Goal: Transaction & Acquisition: Subscribe to service/newsletter

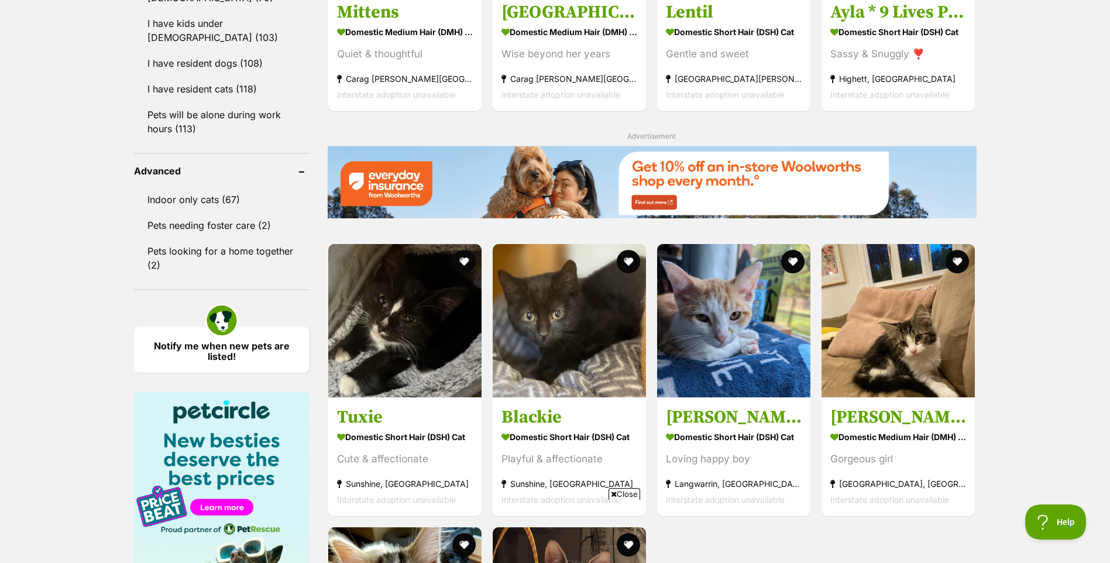
scroll to position [1462, 0]
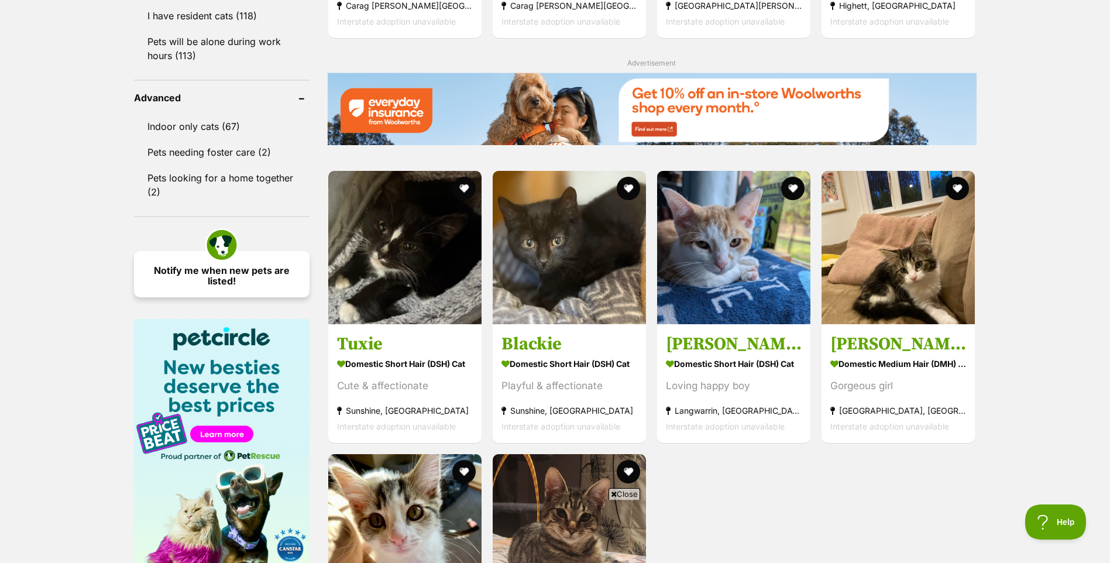
click at [200, 251] on link "Notify me when new pets are listed!" at bounding box center [221, 274] width 175 height 46
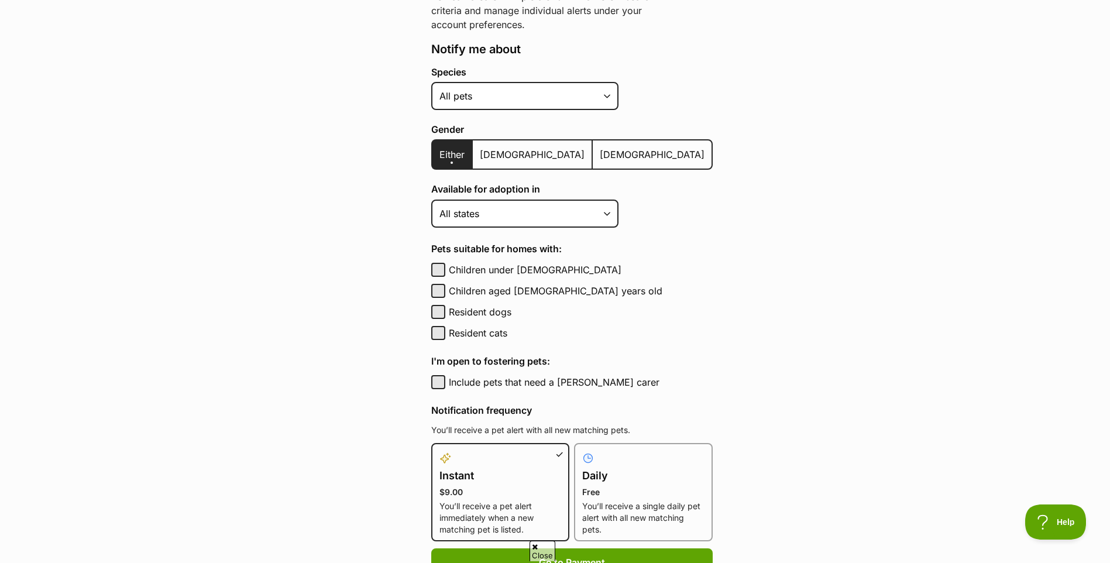
scroll to position [234, 0]
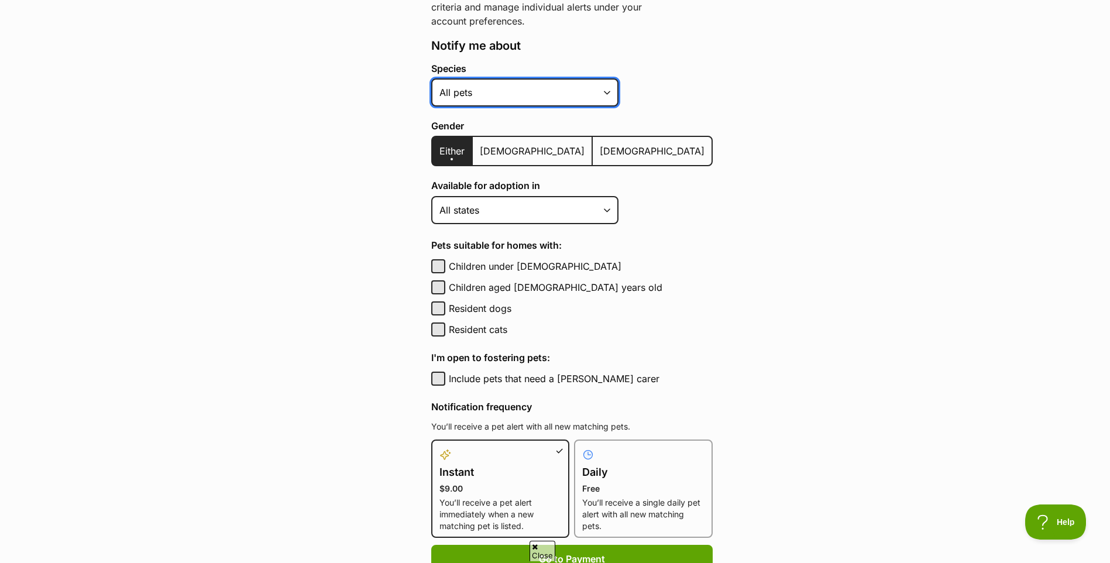
click at [487, 95] on select "Alpaca Bird Cat Chicken Cow Dog Donkey Duck Ferret Fish Goat Goose Guinea Fowl …" at bounding box center [524, 92] width 187 height 28
select select "2"
click at [431, 78] on select "Alpaca Bird Cat Chicken Cow Dog Donkey Duck Ferret Fish Goat Goose Guinea Fowl …" at bounding box center [524, 92] width 187 height 28
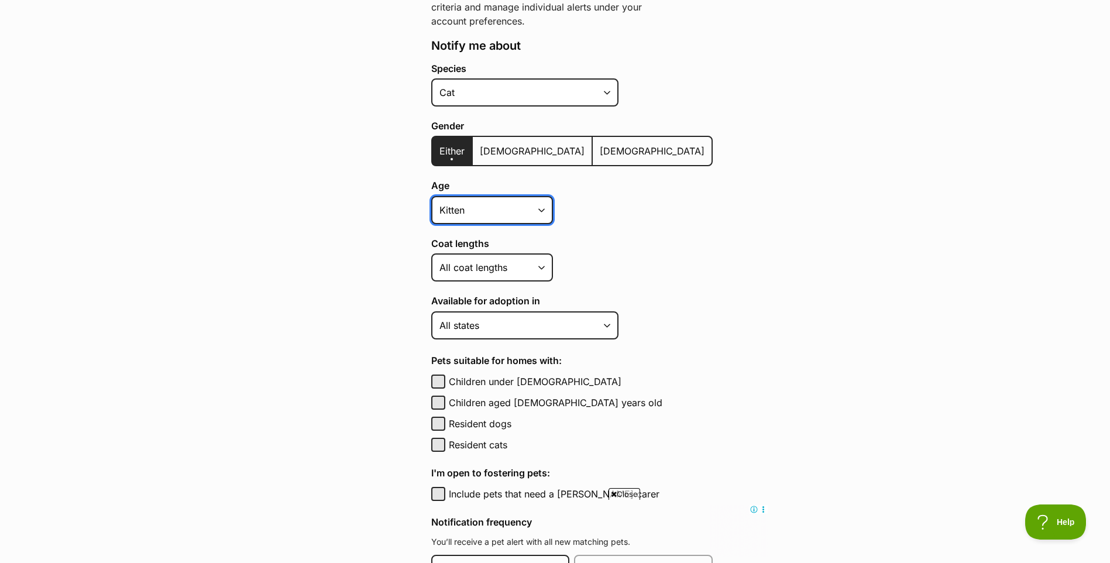
click at [492, 209] on select "Kitten Cat Senior All ages" at bounding box center [492, 210] width 122 height 28
click at [578, 212] on div "Age Kitten Cat Senior All ages" at bounding box center [571, 201] width 281 height 43
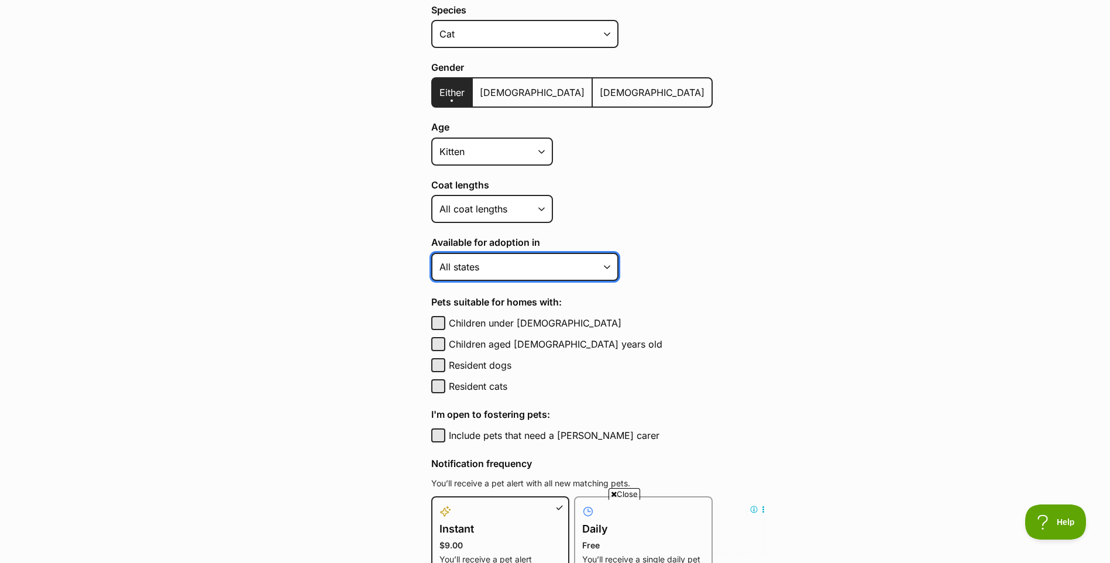
drag, startPoint x: 566, startPoint y: 258, endPoint x: 560, endPoint y: 263, distance: 7.0
click at [566, 258] on select "Australian Capital Territory New South Wales Northern Territory Queensland Sout…" at bounding box center [524, 267] width 187 height 28
select select "2"
click at [431, 253] on select "Australian Capital Territory New South Wales Northern Territory Queensland Sout…" at bounding box center [524, 267] width 187 height 28
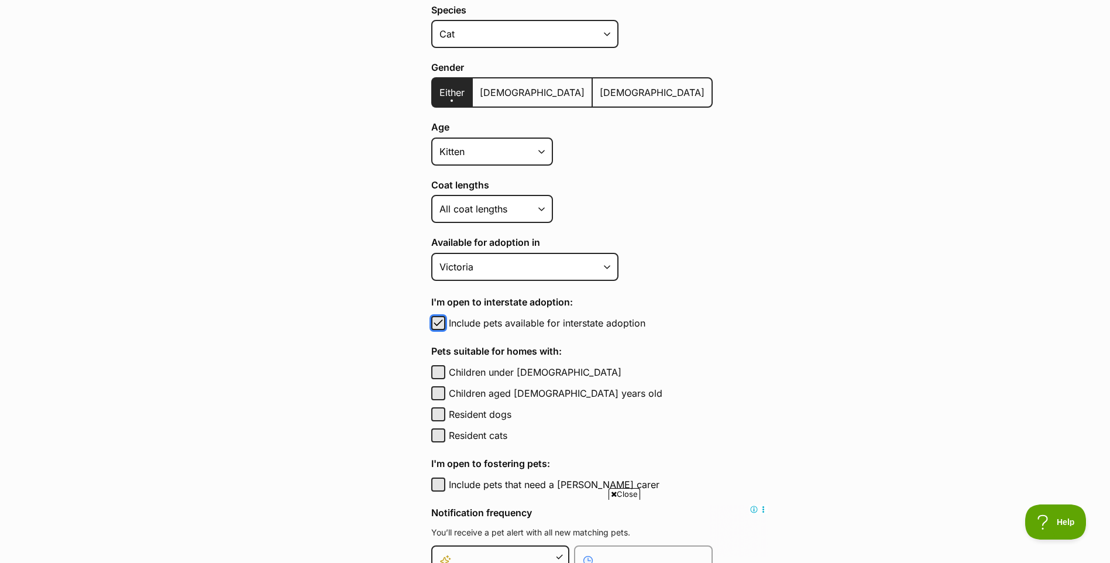
click at [443, 319] on span "button" at bounding box center [438, 323] width 12 height 14
checkbox input "false"
click at [597, 353] on h4 "Pets suitable for homes with:" at bounding box center [571, 351] width 281 height 14
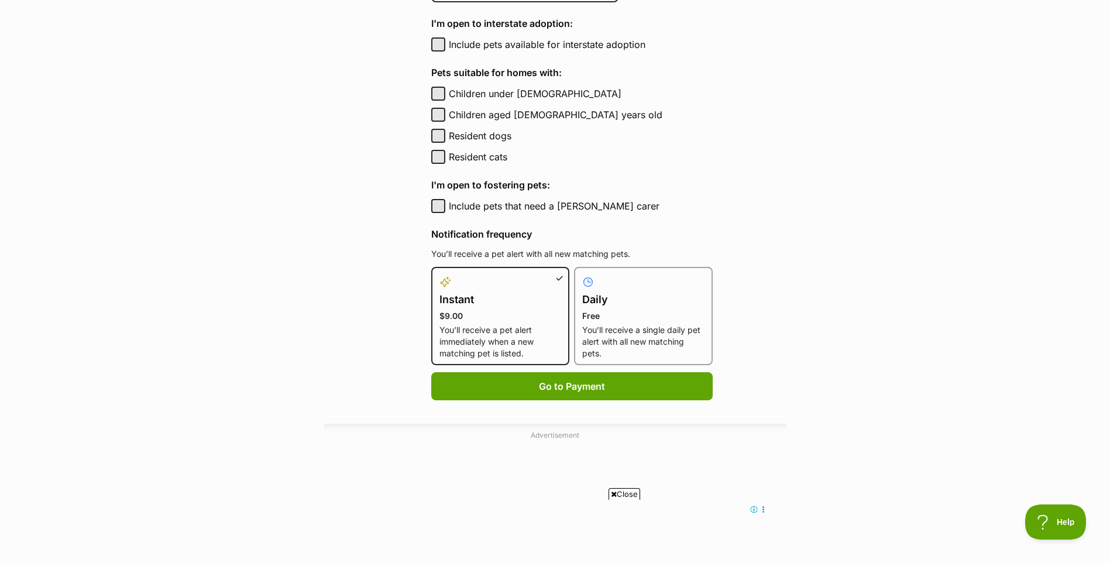
scroll to position [585, 0]
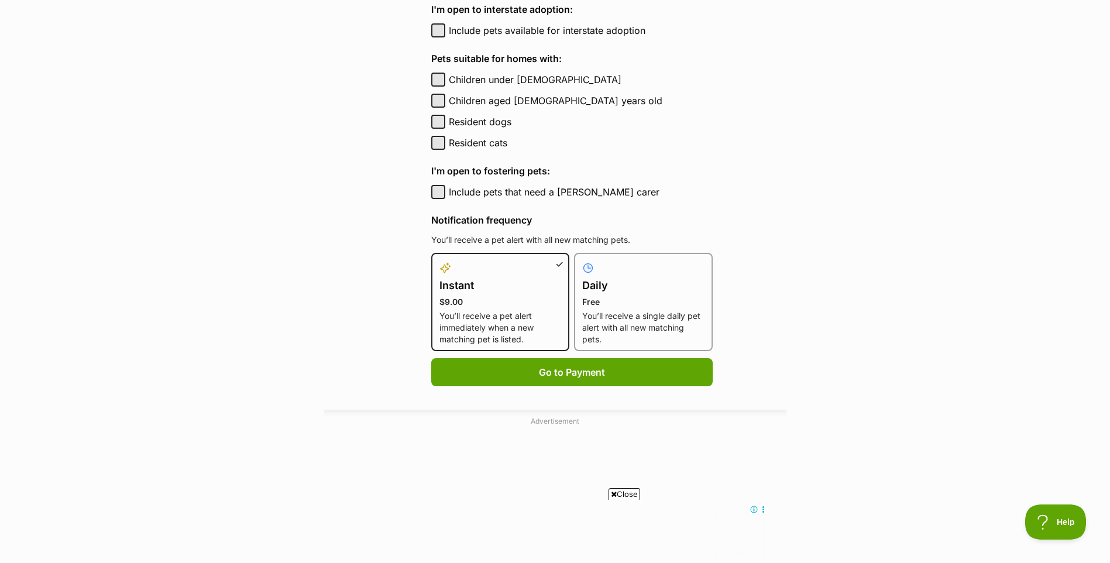
click at [604, 300] on p "Free" at bounding box center [643, 302] width 122 height 12
click at [581, 260] on input "Daily Free You’ll receive a single daily pet alert with all new matching pets." at bounding box center [581, 260] width 1 height 1
radio input "true"
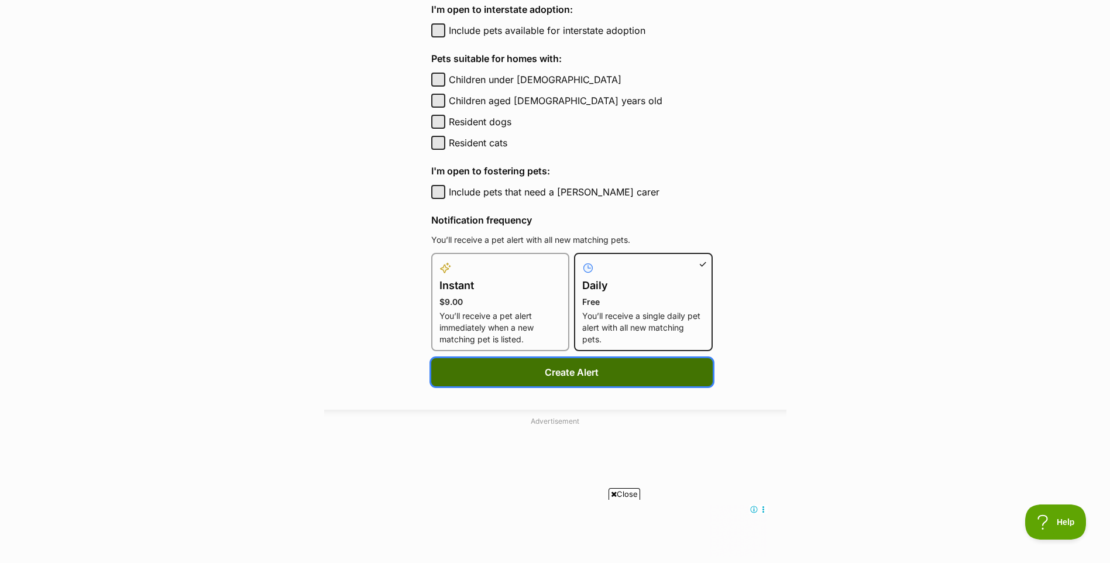
click at [578, 374] on button "Create Alert" at bounding box center [571, 372] width 281 height 28
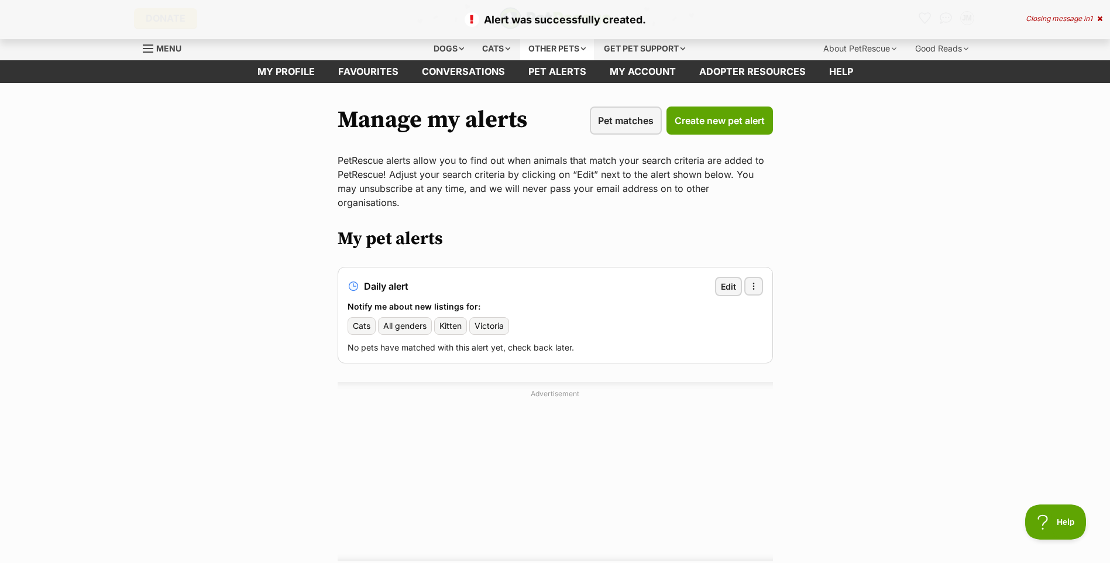
click at [563, 44] on div "Other pets" at bounding box center [557, 48] width 74 height 23
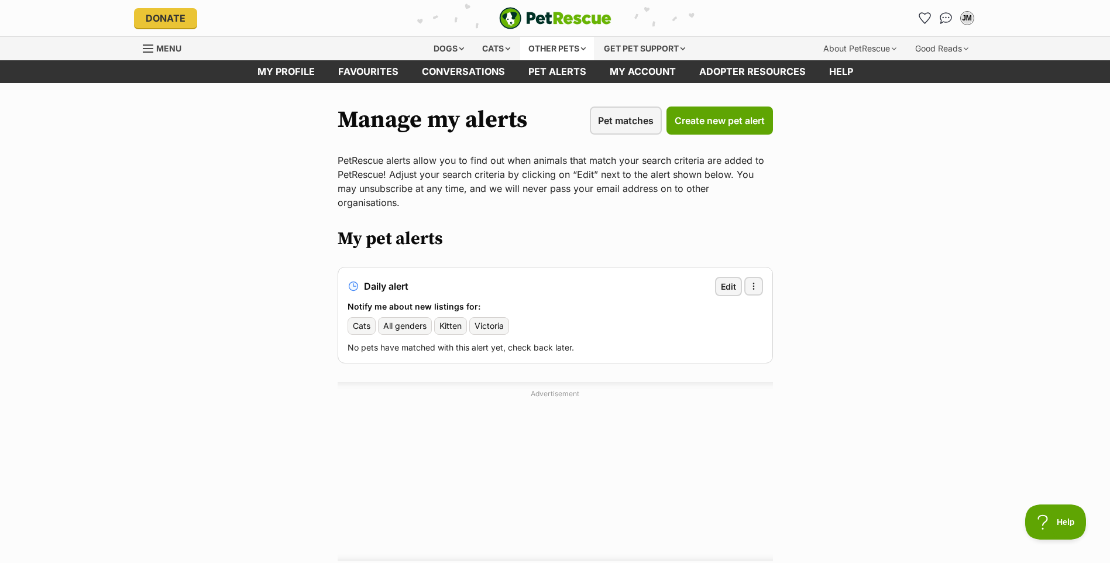
click at [581, 49] on div "Other pets" at bounding box center [557, 48] width 74 height 23
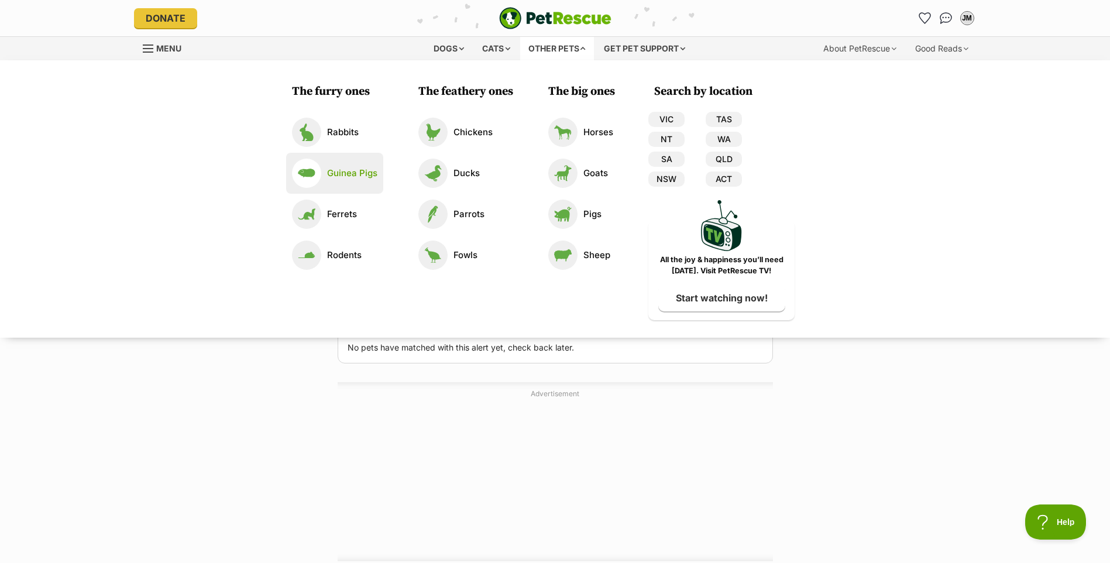
click at [356, 176] on p "Guinea Pigs" at bounding box center [352, 173] width 50 height 13
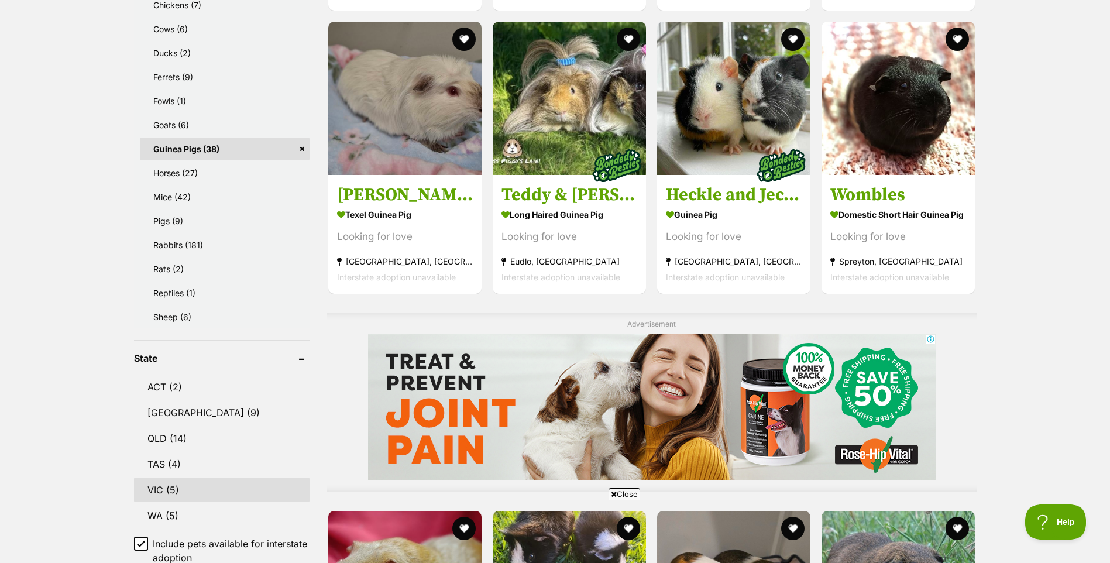
click at [188, 494] on link "VIC (5)" at bounding box center [221, 489] width 175 height 25
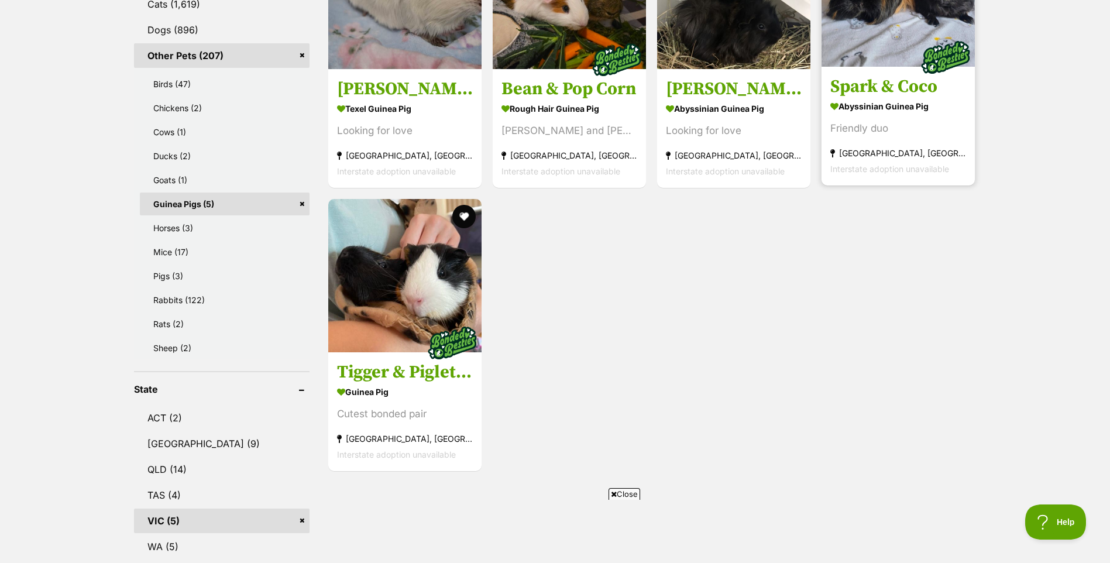
scroll to position [585, 0]
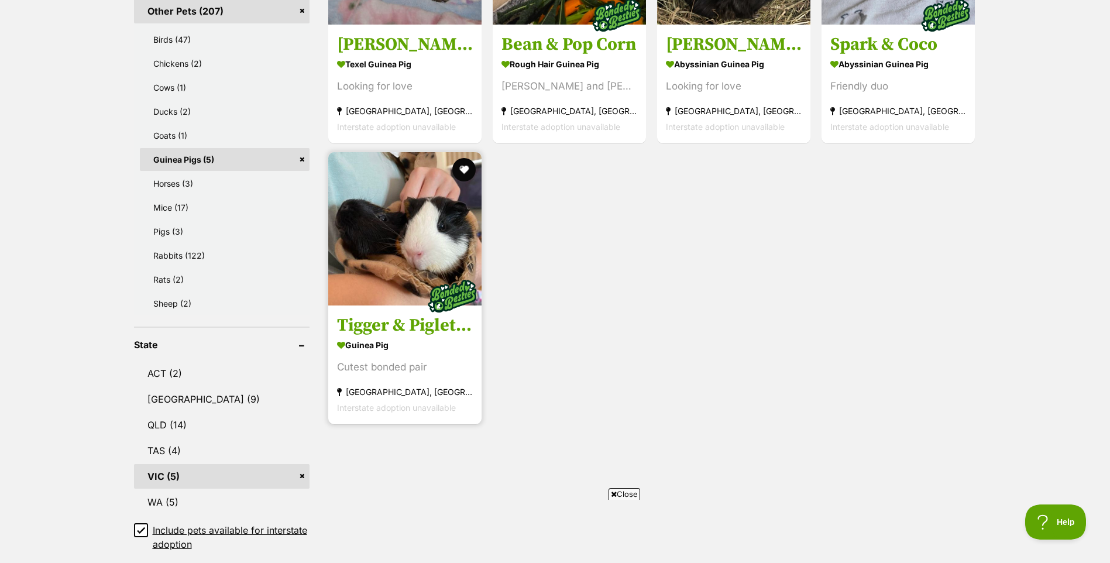
click at [422, 326] on h3 "Tigger & Piglet 🐹 (Located in [GEOGRAPHIC_DATA])" at bounding box center [405, 325] width 136 height 22
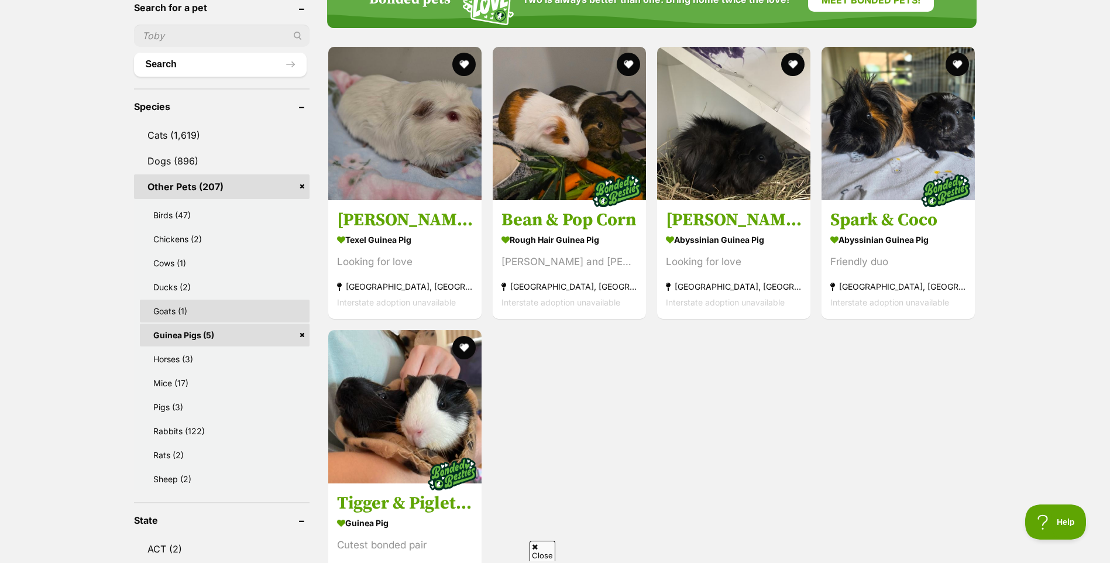
scroll to position [0, 0]
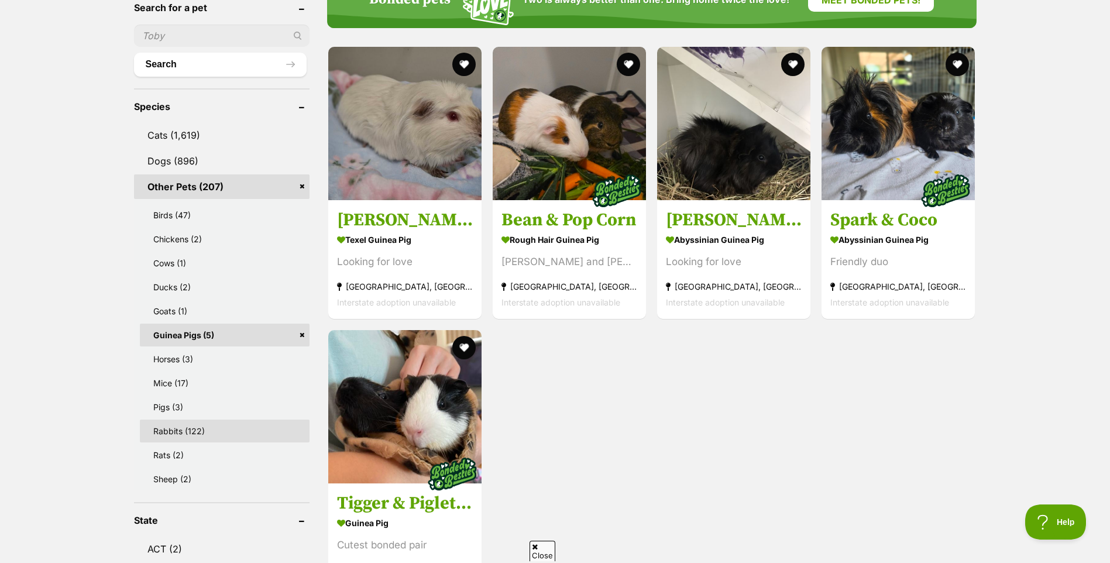
click at [182, 435] on link "Rabbits (122)" at bounding box center [225, 430] width 170 height 23
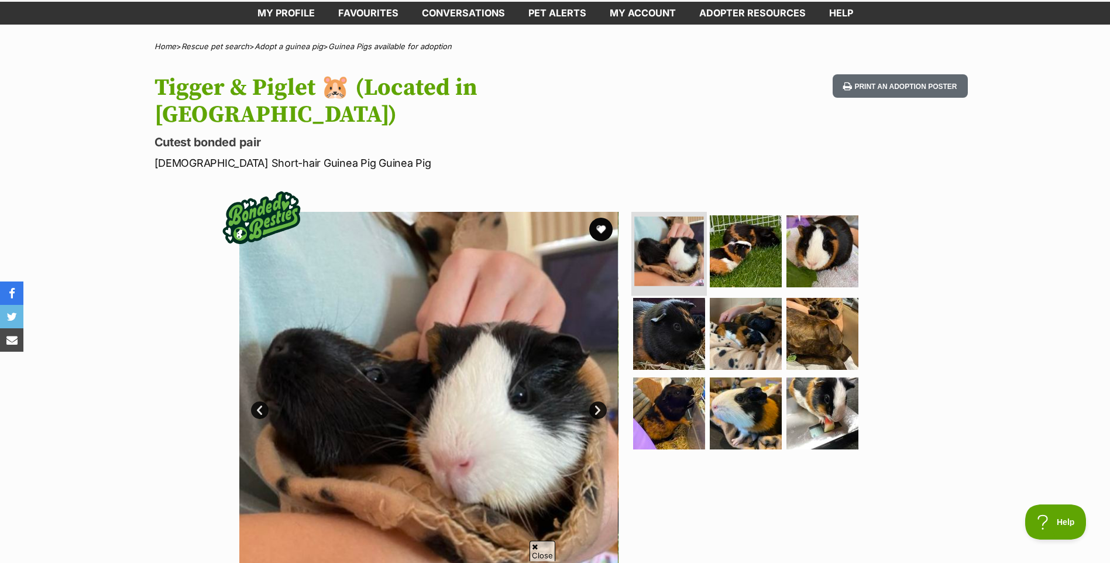
click at [682, 240] on img at bounding box center [669, 251] width 70 height 70
click at [735, 236] on img at bounding box center [745, 250] width 75 height 75
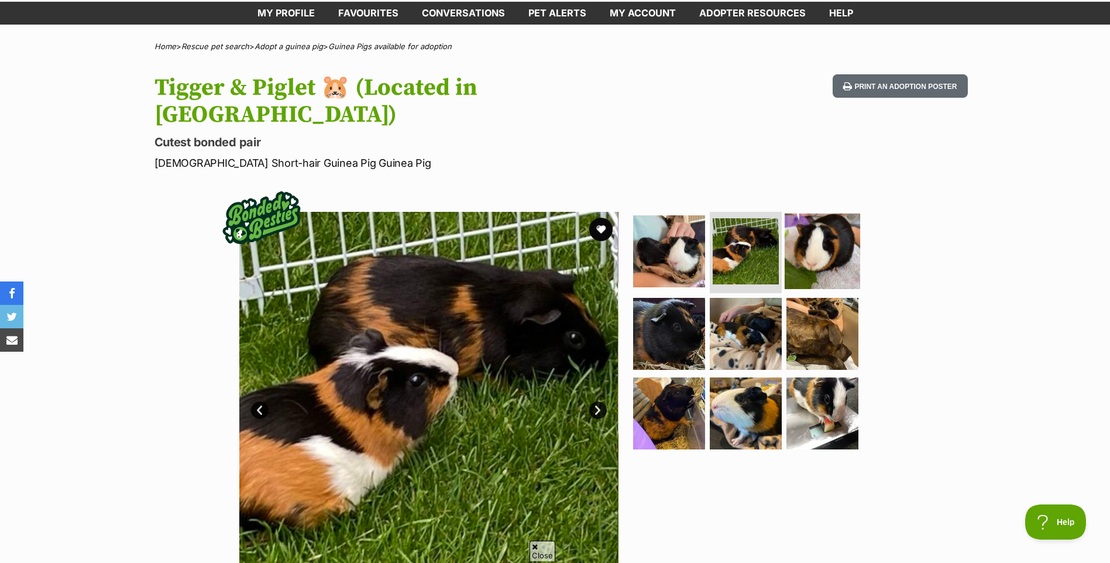
click at [830, 225] on img at bounding box center [821, 250] width 75 height 75
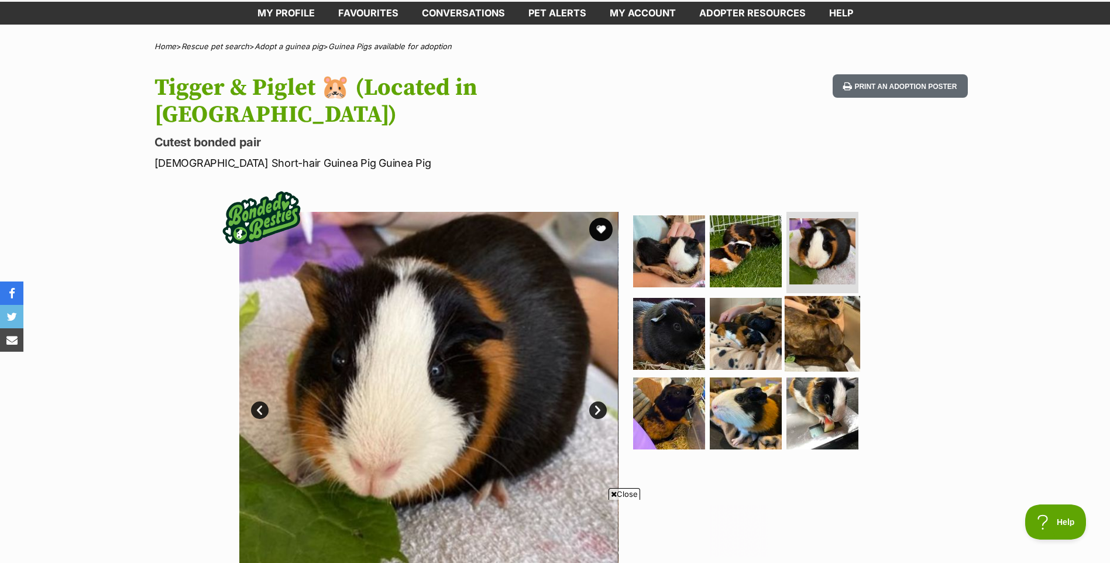
click at [810, 312] on img at bounding box center [821, 333] width 75 height 75
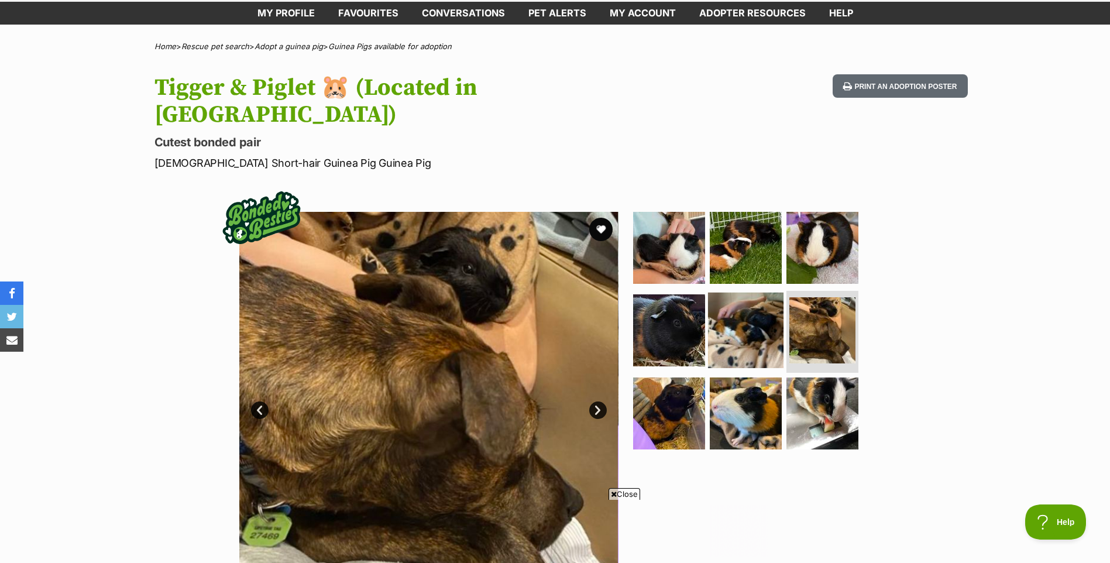
click at [746, 316] on img at bounding box center [745, 329] width 75 height 75
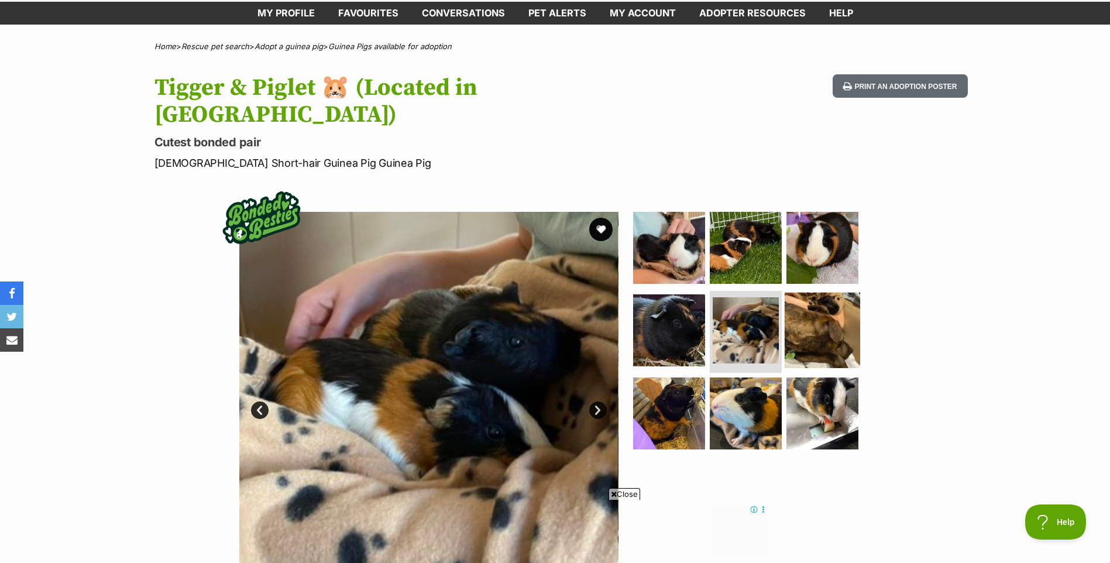
click at [804, 315] on img at bounding box center [821, 329] width 75 height 75
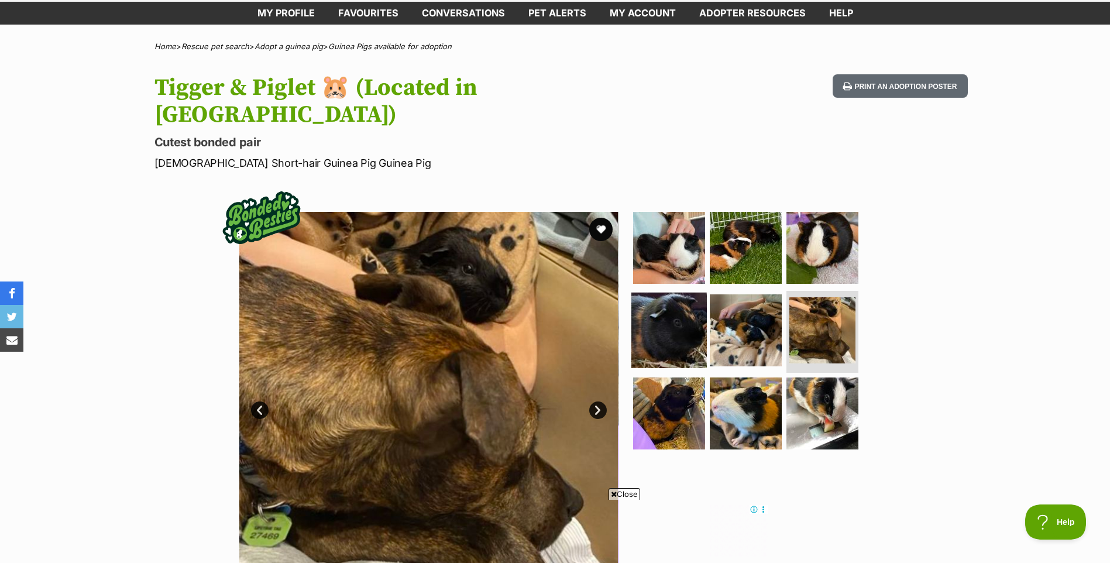
click at [658, 315] on img at bounding box center [668, 329] width 75 height 75
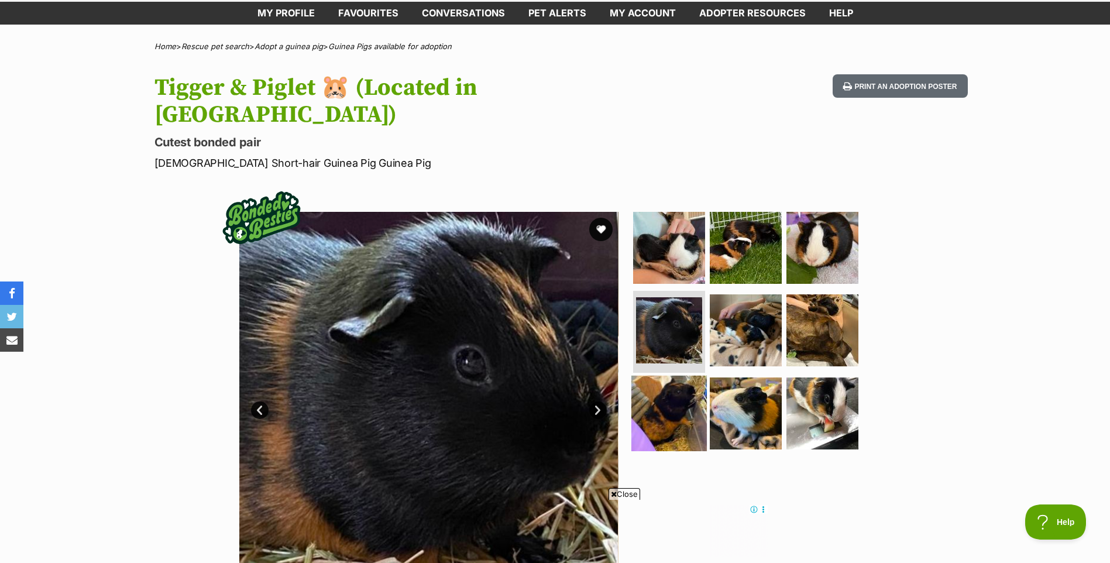
click at [674, 395] on img at bounding box center [668, 413] width 75 height 75
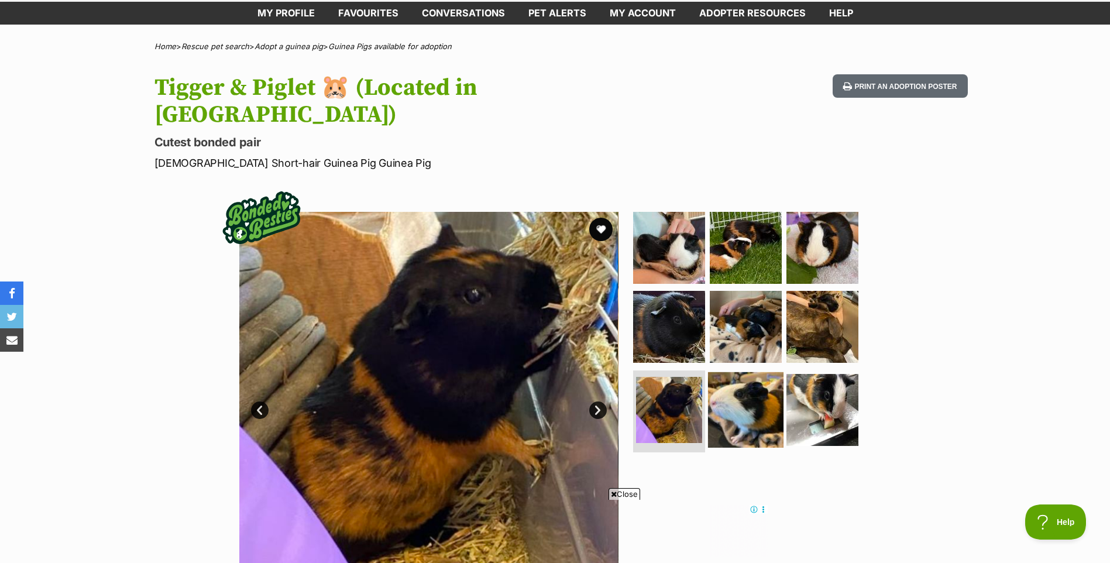
click at [741, 385] on img at bounding box center [745, 409] width 75 height 75
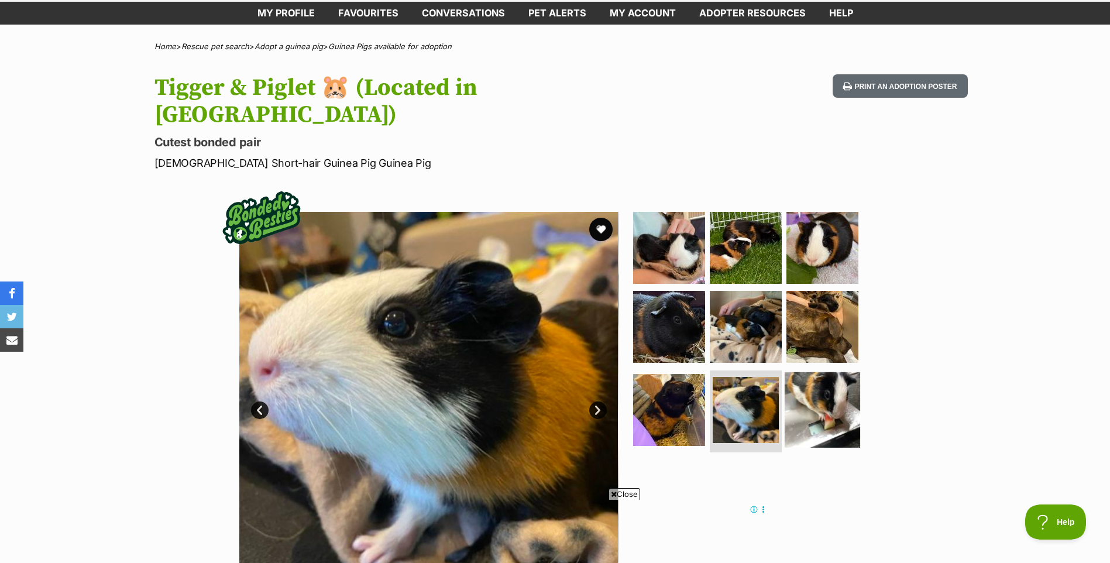
click at [814, 372] on img at bounding box center [821, 409] width 75 height 75
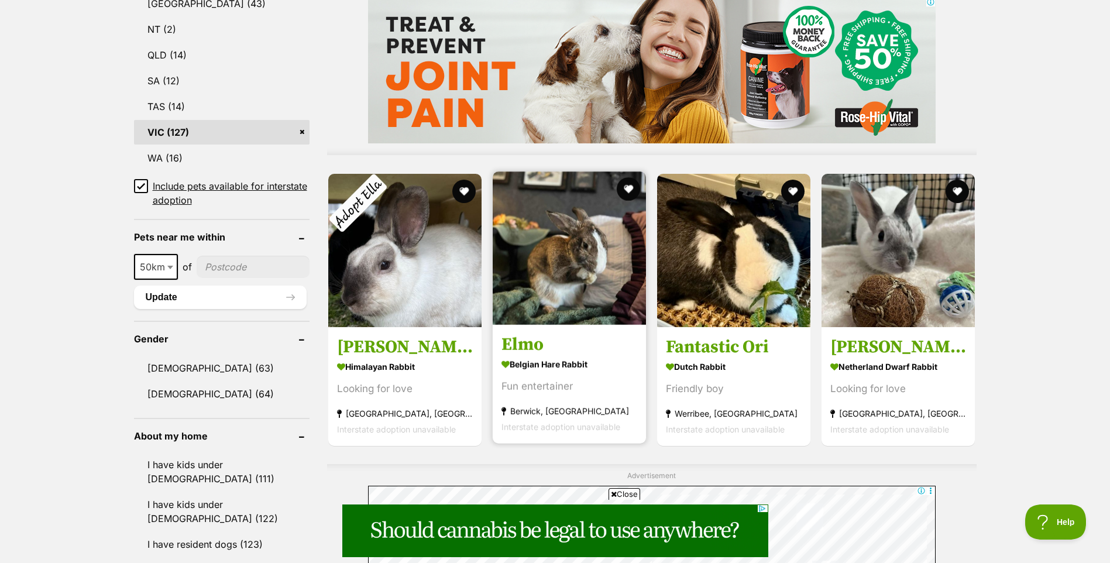
scroll to position [994, 0]
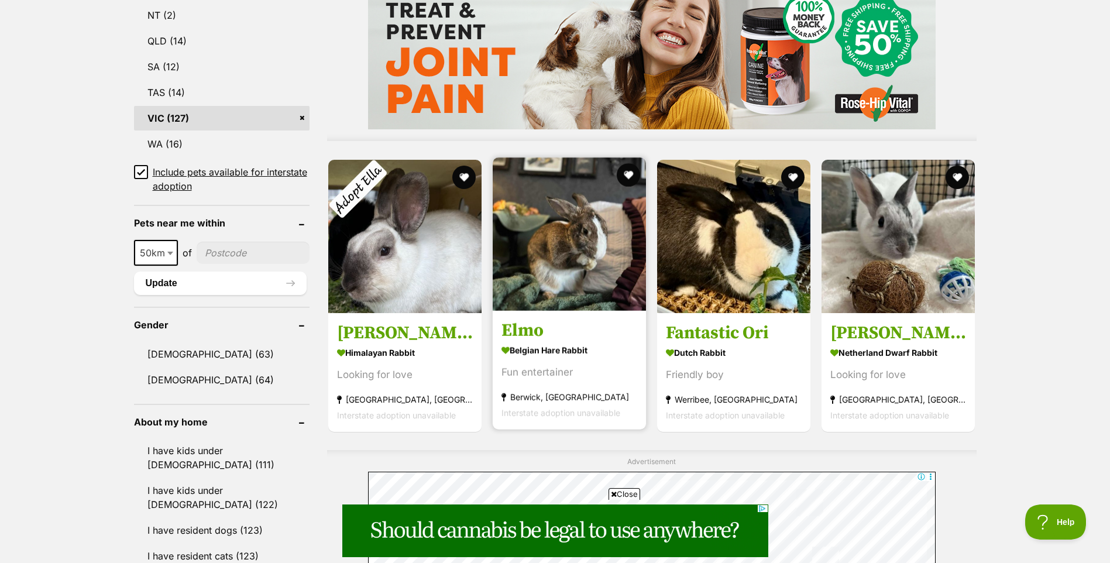
click at [529, 326] on h3 "Elmo" at bounding box center [569, 330] width 136 height 22
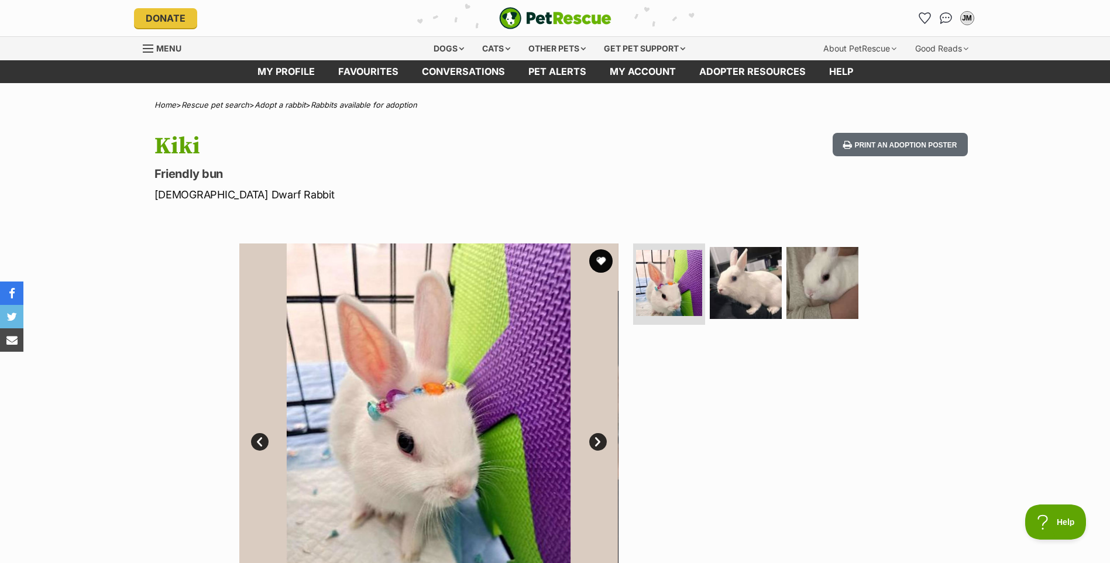
click at [593, 445] on link "Next" at bounding box center [598, 442] width 18 height 18
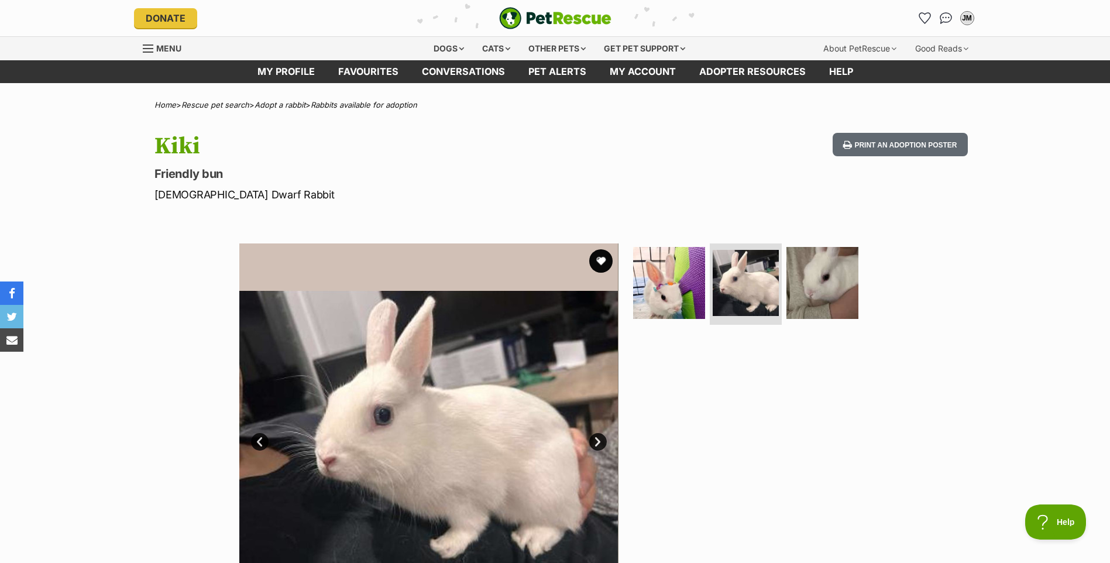
click at [593, 439] on link "Next" at bounding box center [598, 442] width 18 height 18
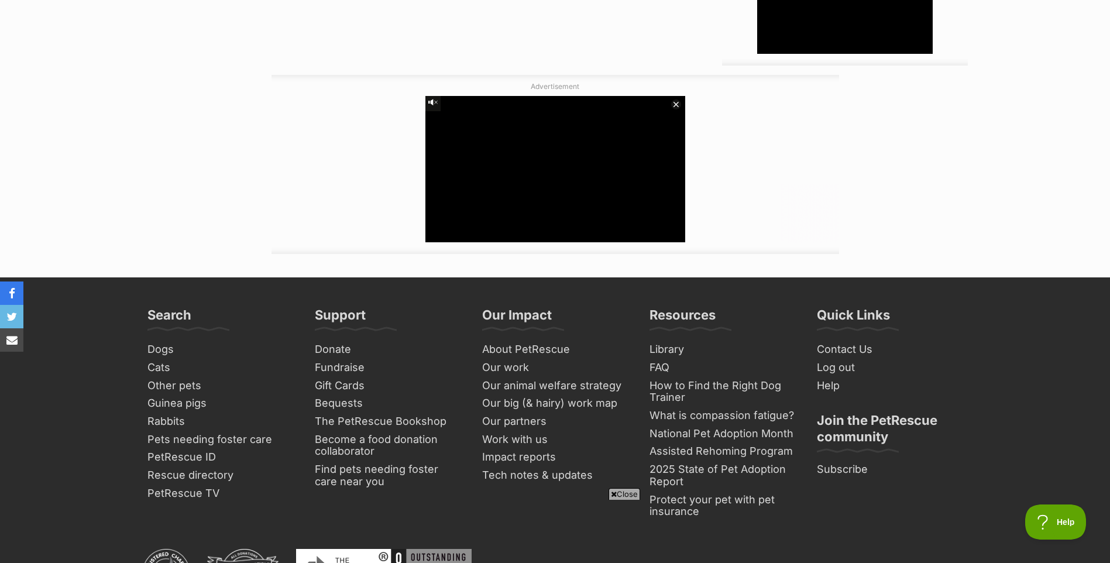
scroll to position [1345, 0]
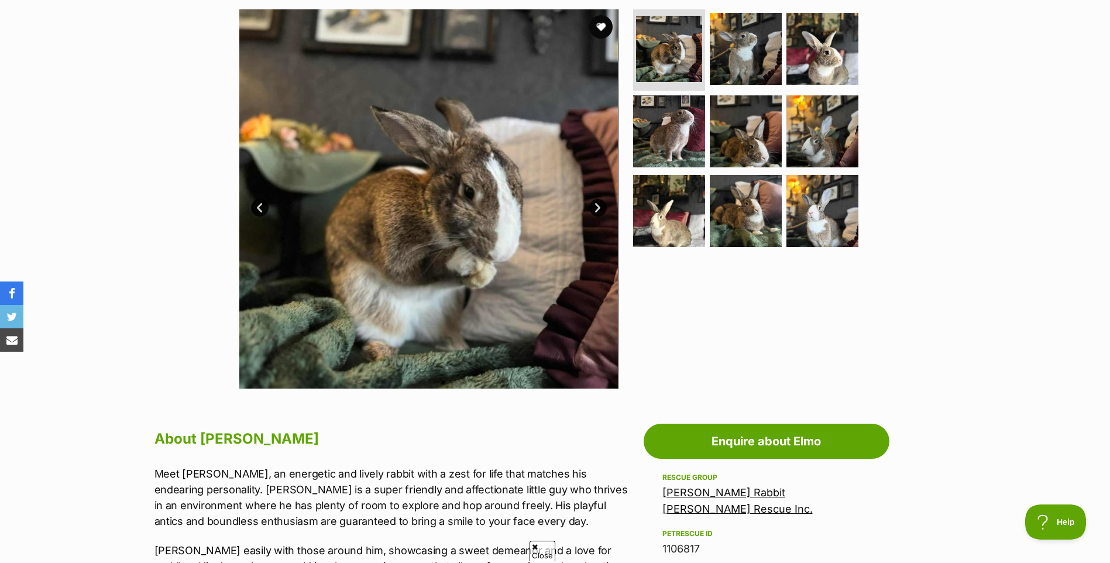
click at [596, 201] on link "Next" at bounding box center [598, 208] width 18 height 18
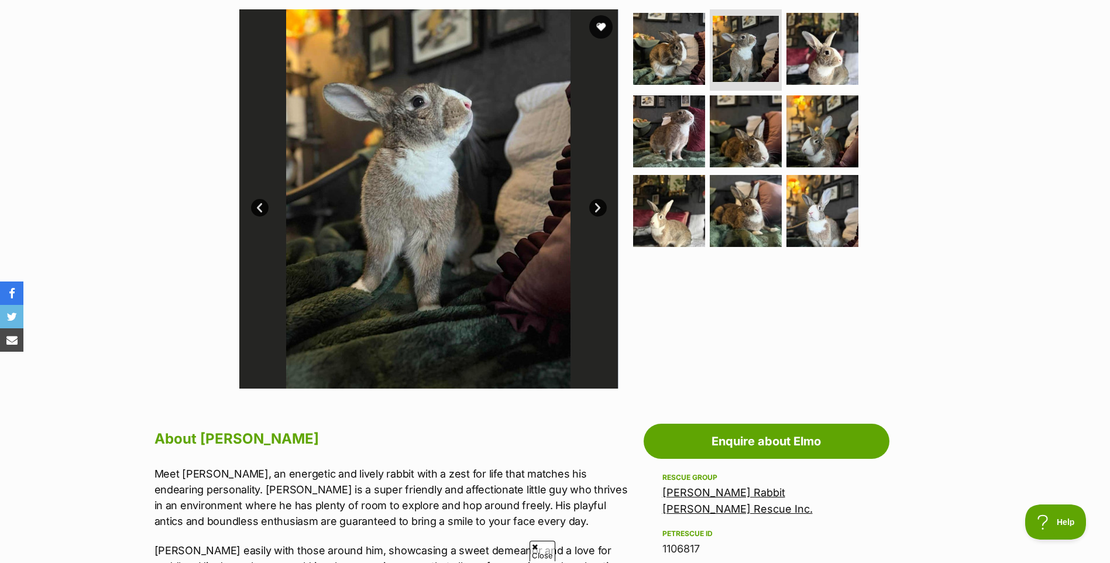
click at [598, 204] on link "Next" at bounding box center [598, 208] width 18 height 18
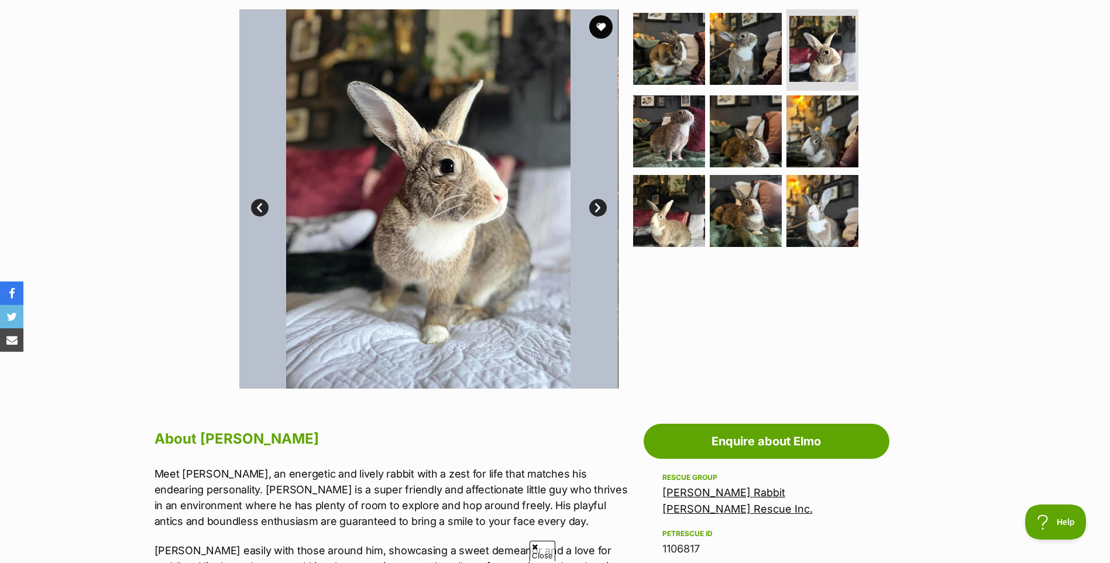
click at [598, 204] on link "Next" at bounding box center [598, 208] width 18 height 18
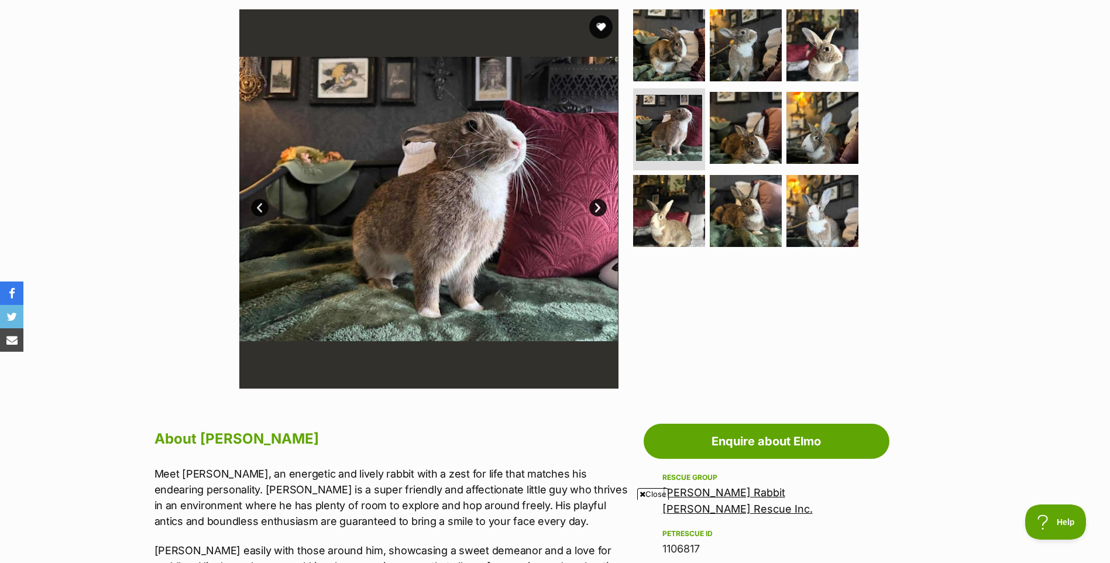
click at [598, 204] on link "Next" at bounding box center [598, 208] width 18 height 18
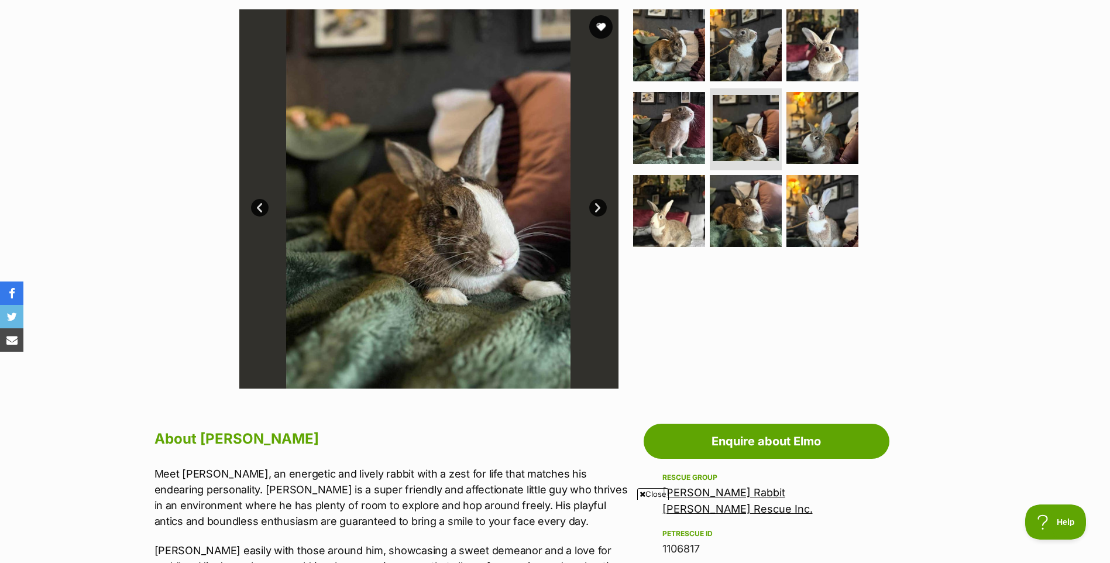
click at [598, 204] on link "Next" at bounding box center [598, 208] width 18 height 18
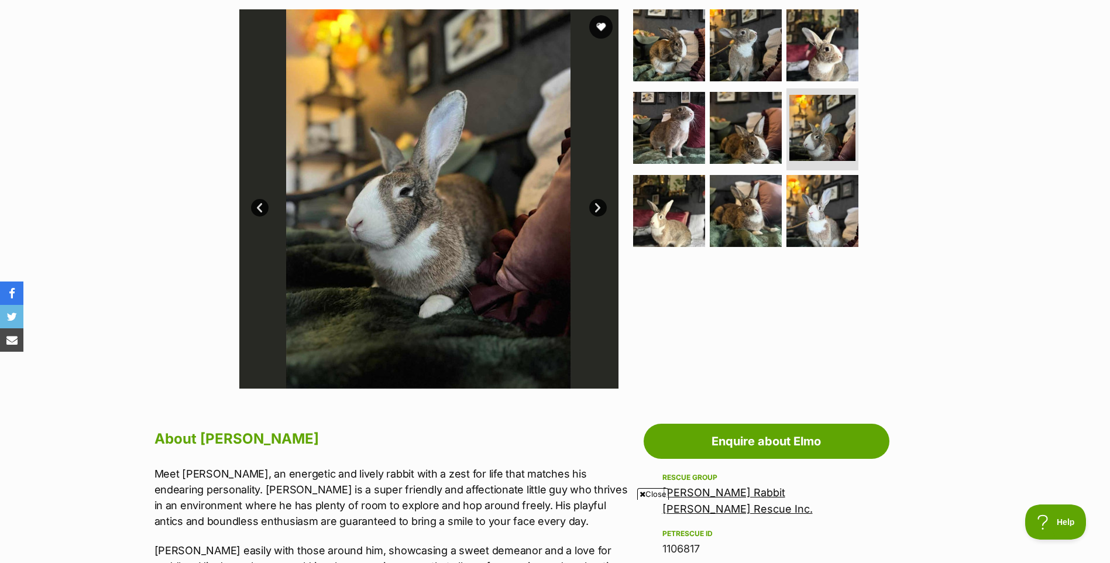
click at [598, 204] on link "Next" at bounding box center [598, 208] width 18 height 18
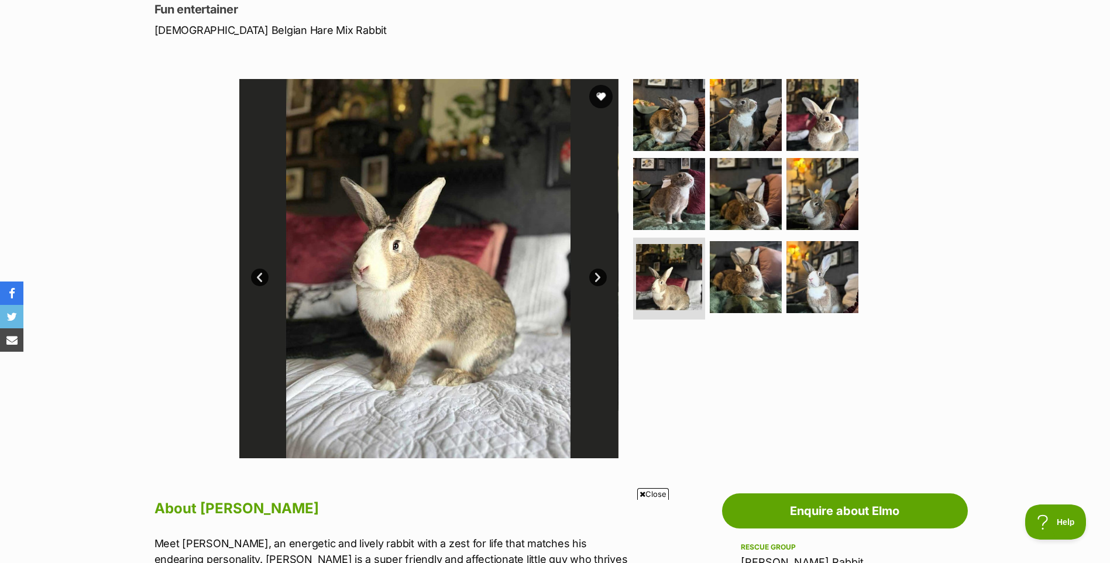
scroll to position [117, 0]
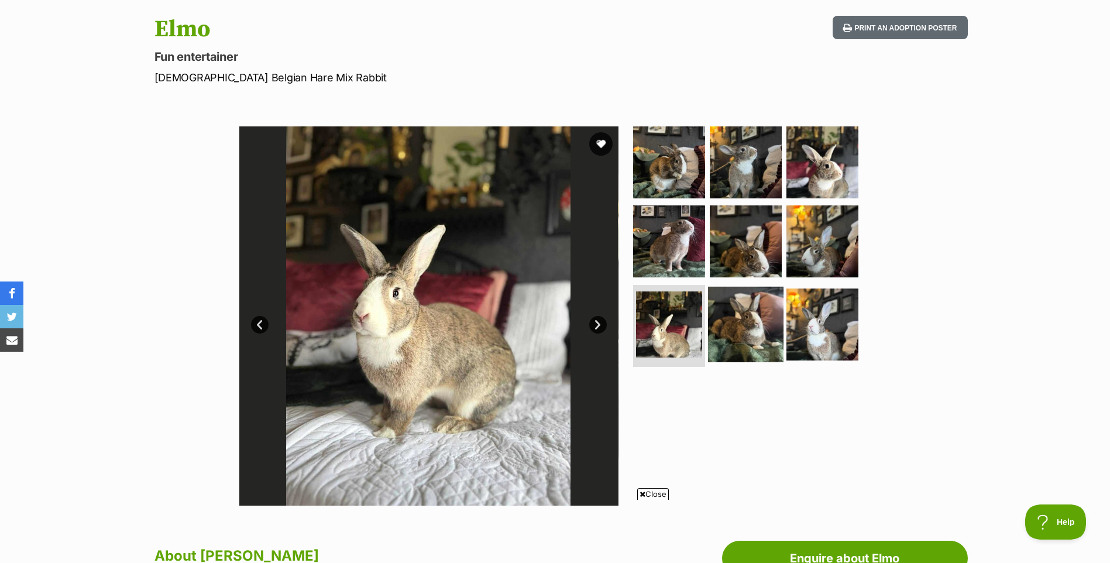
click at [742, 309] on img at bounding box center [745, 324] width 75 height 75
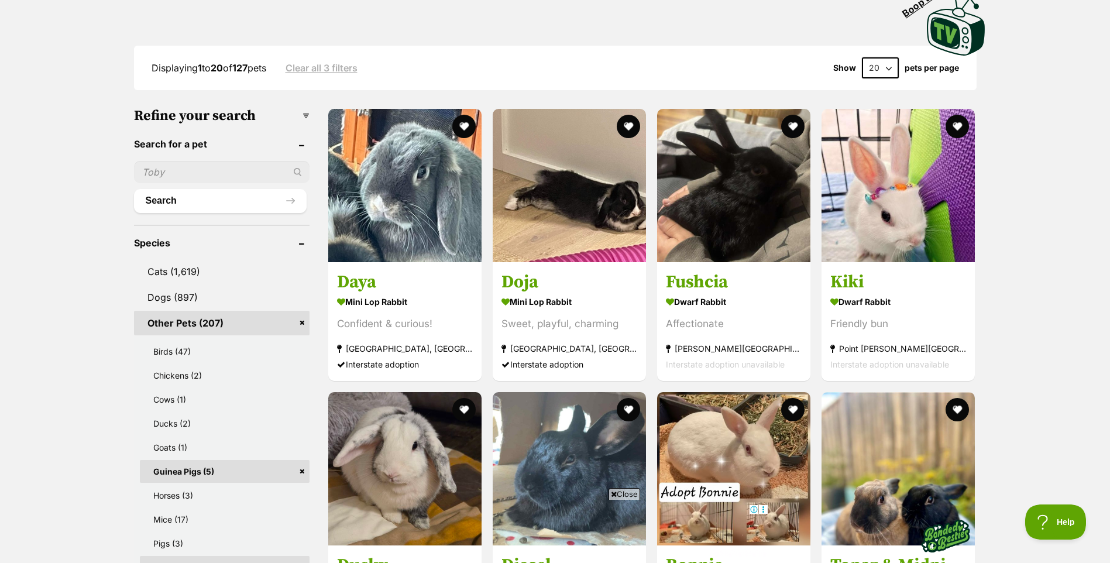
scroll to position [292, 0]
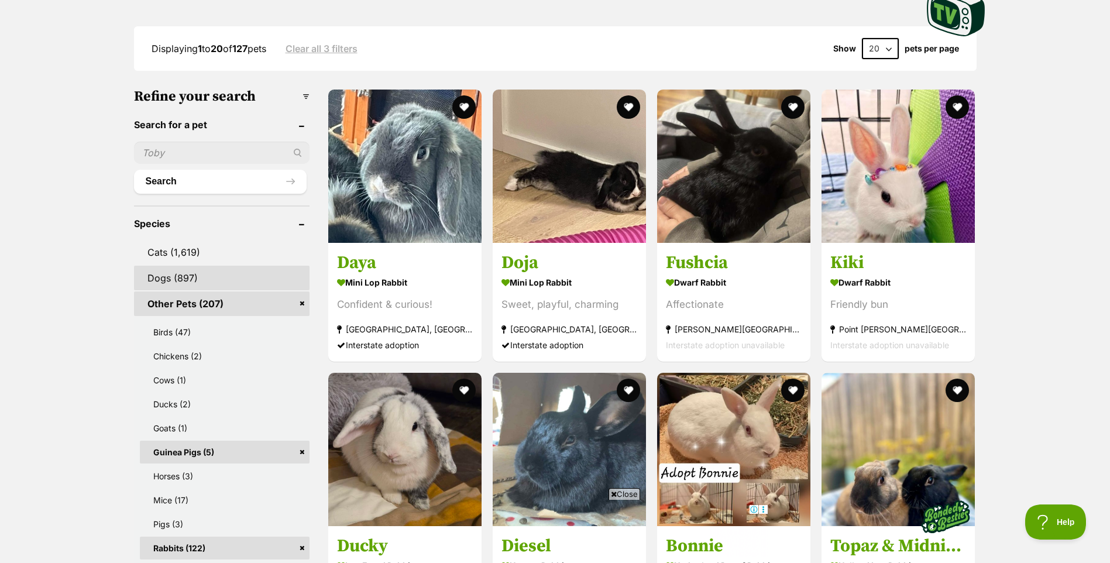
click at [182, 277] on link "Dogs (897)" at bounding box center [221, 278] width 175 height 25
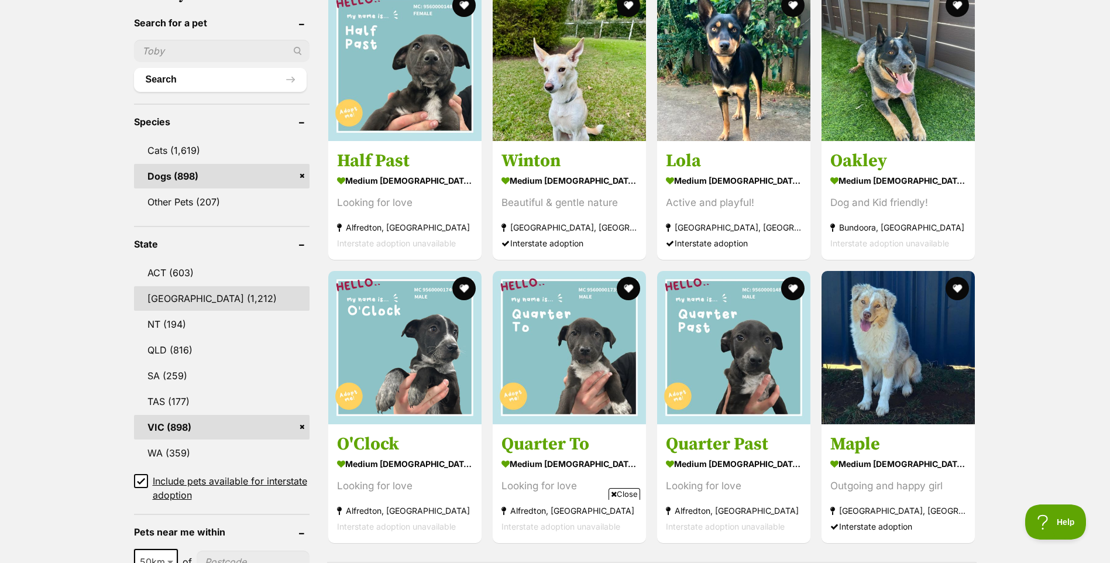
scroll to position [409, 0]
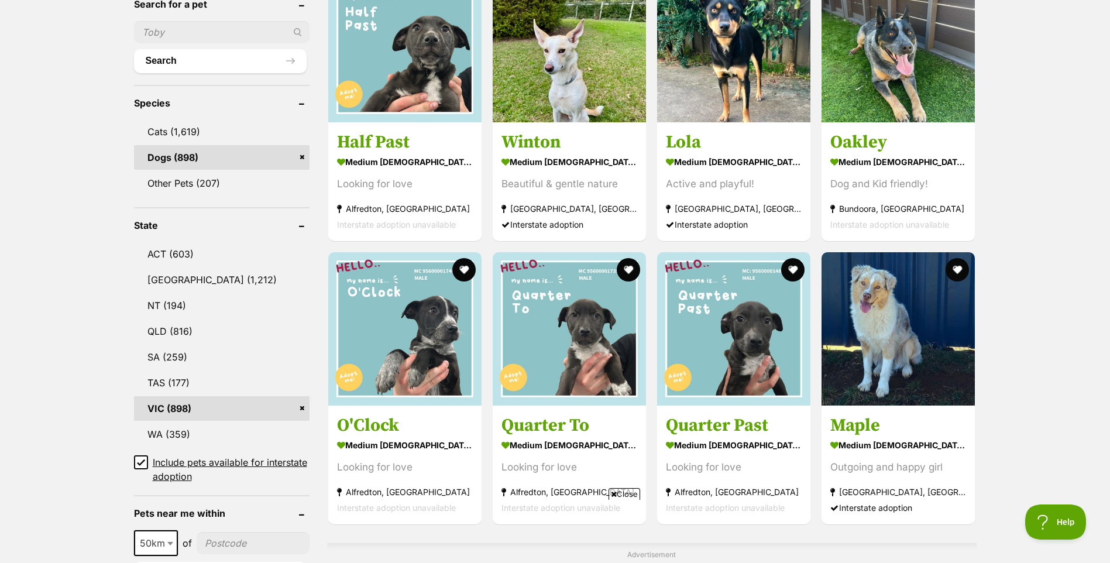
click at [142, 466] on icon at bounding box center [141, 462] width 8 height 8
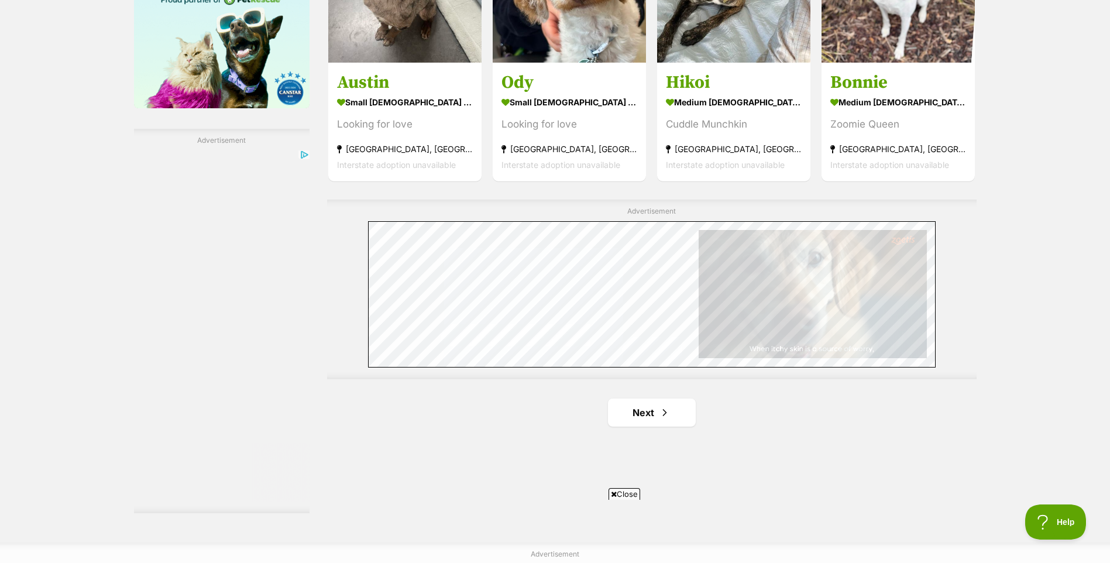
scroll to position [1989, 0]
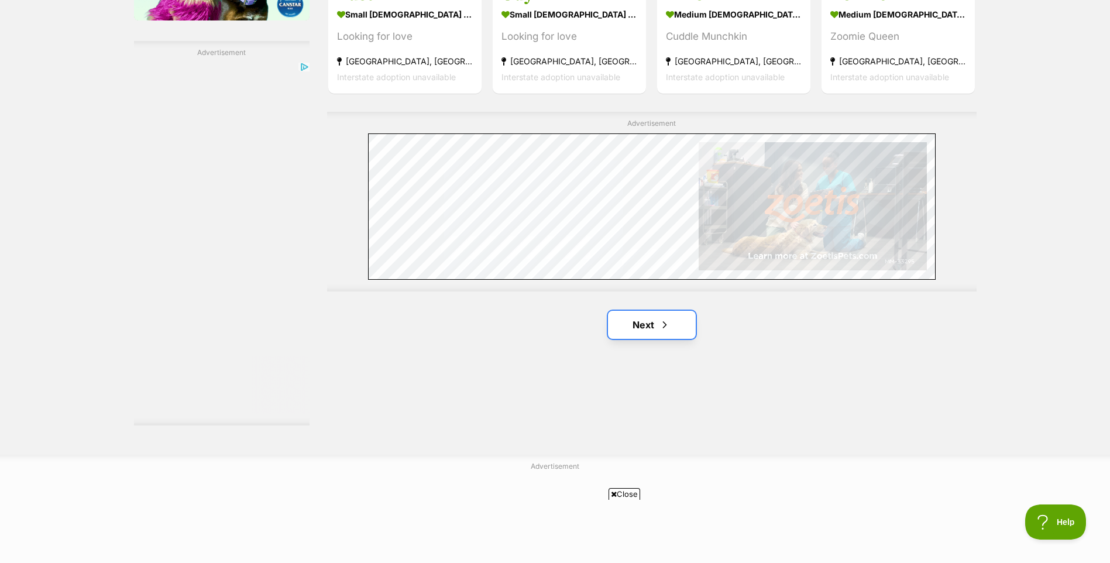
click at [664, 318] on span "Next page" at bounding box center [665, 325] width 12 height 14
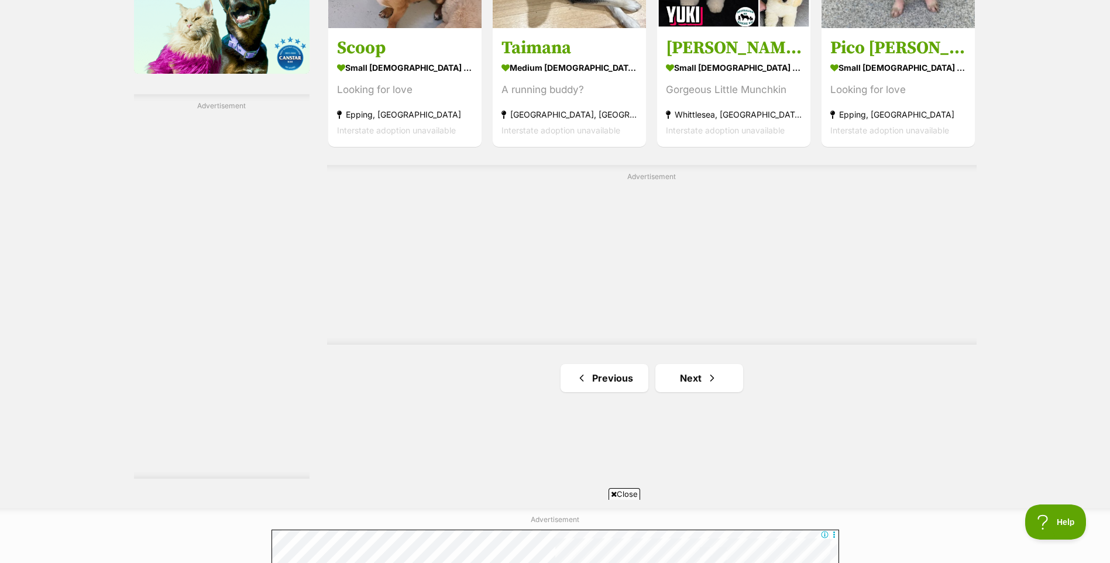
scroll to position [2047, 0]
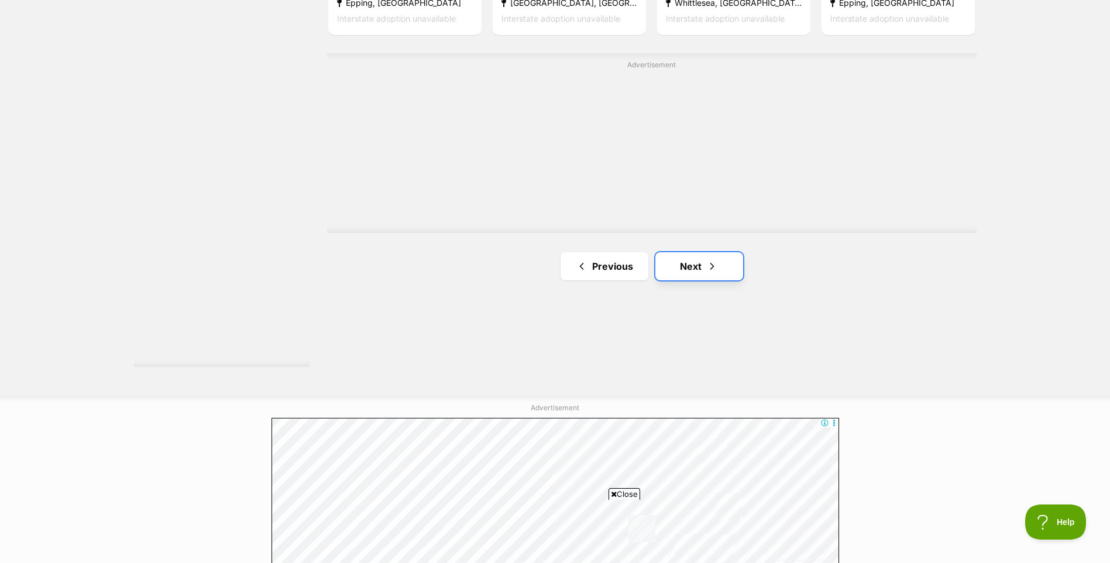
click at [693, 272] on link "Next" at bounding box center [699, 266] width 88 height 28
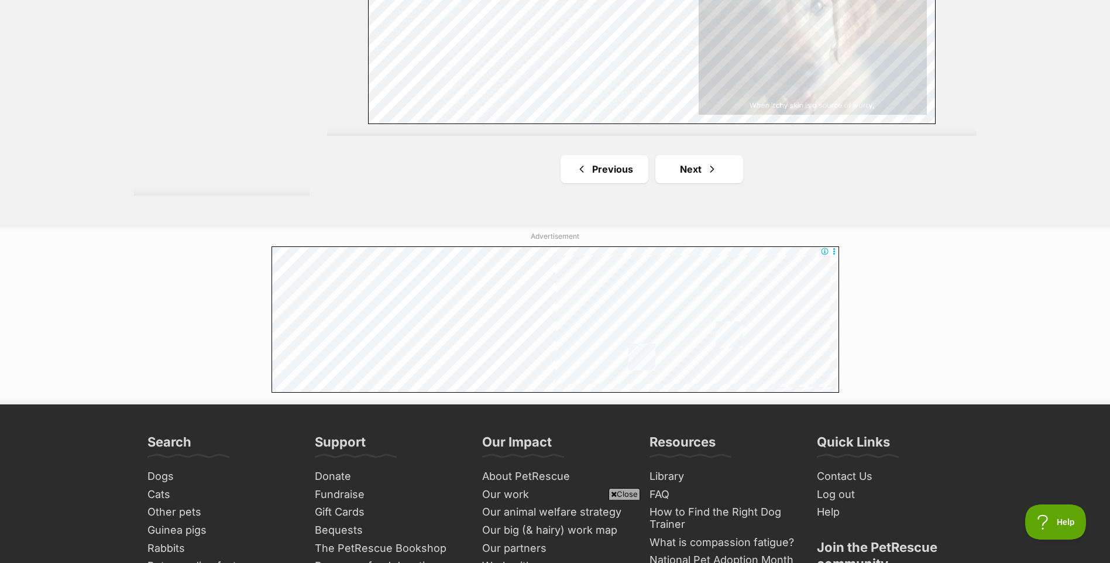
scroll to position [2223, 0]
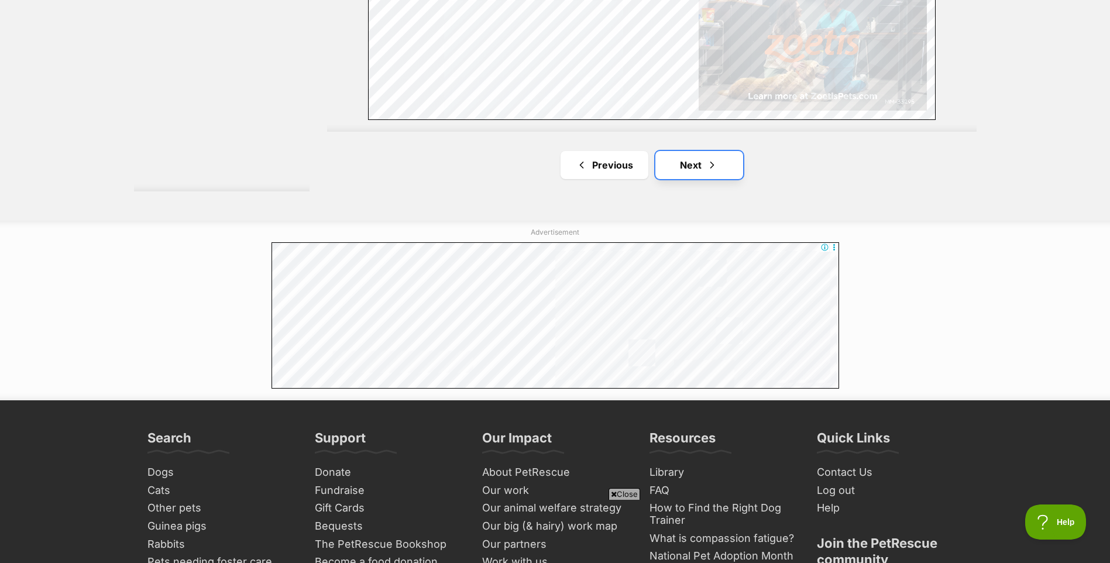
click at [683, 168] on link "Next" at bounding box center [699, 165] width 88 height 28
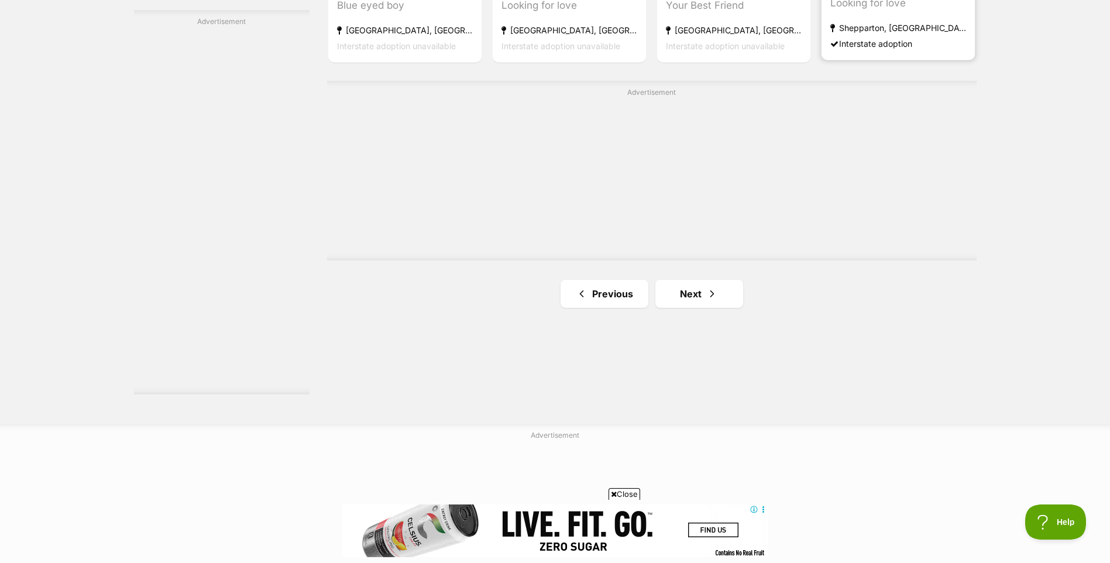
scroll to position [2047, 0]
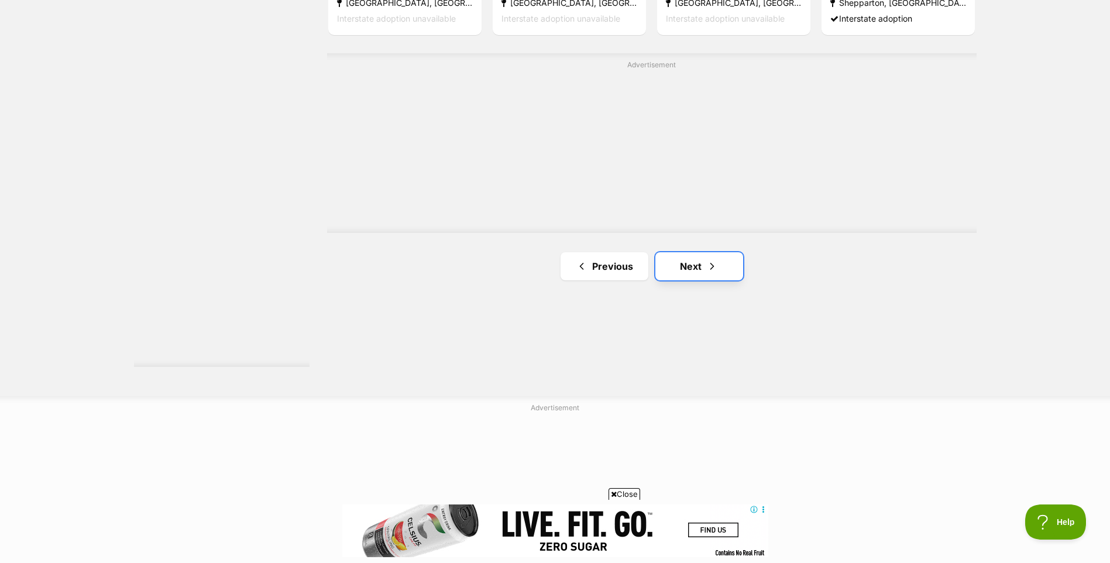
click at [713, 275] on link "Next" at bounding box center [699, 266] width 88 height 28
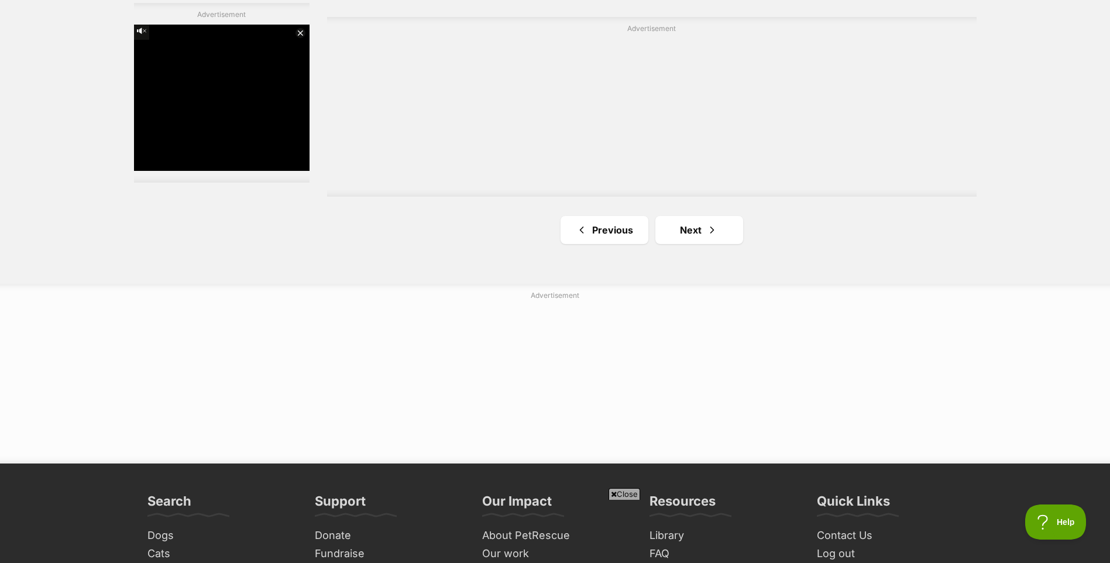
scroll to position [2106, 0]
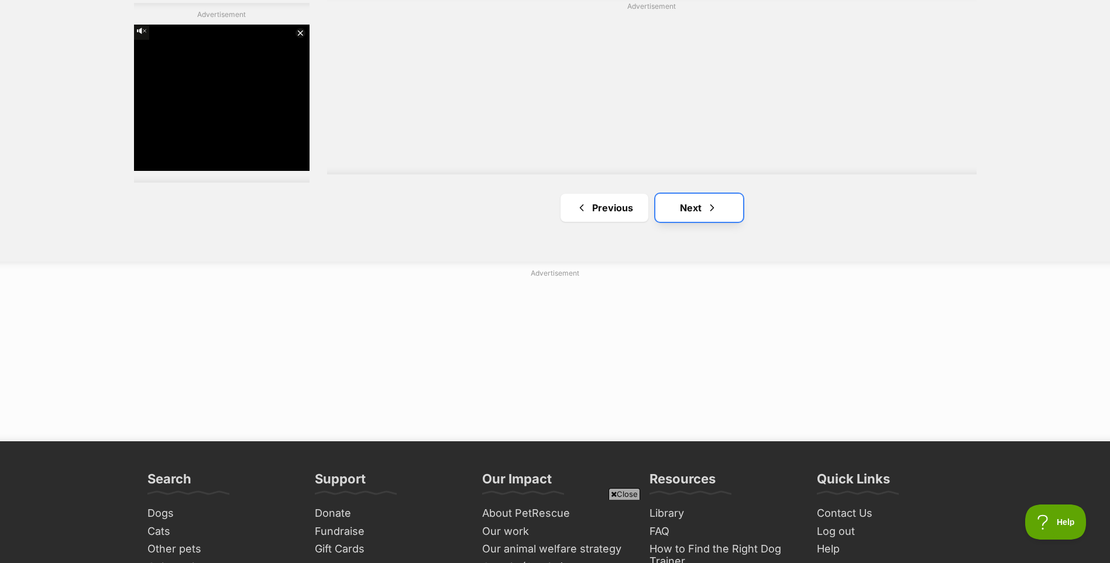
click at [728, 219] on link "Next" at bounding box center [699, 208] width 88 height 28
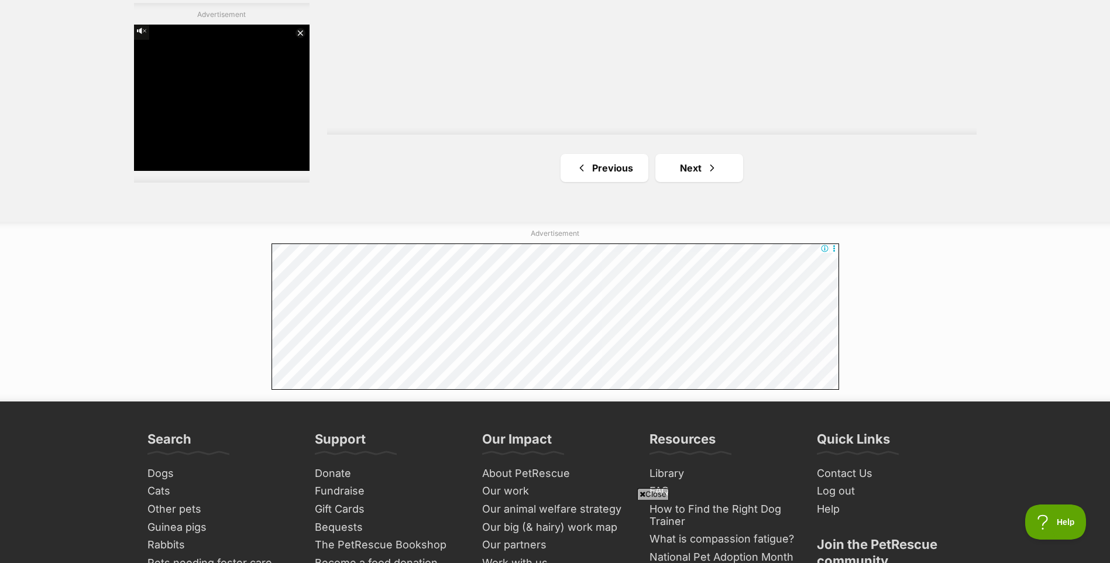
scroll to position [2223, 0]
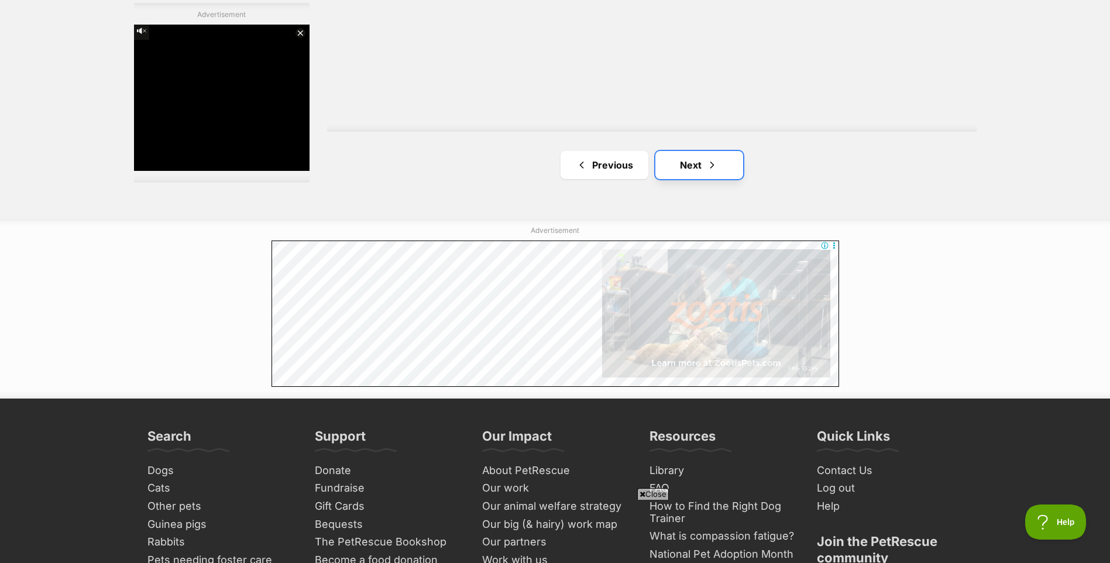
click at [697, 171] on link "Next" at bounding box center [699, 165] width 88 height 28
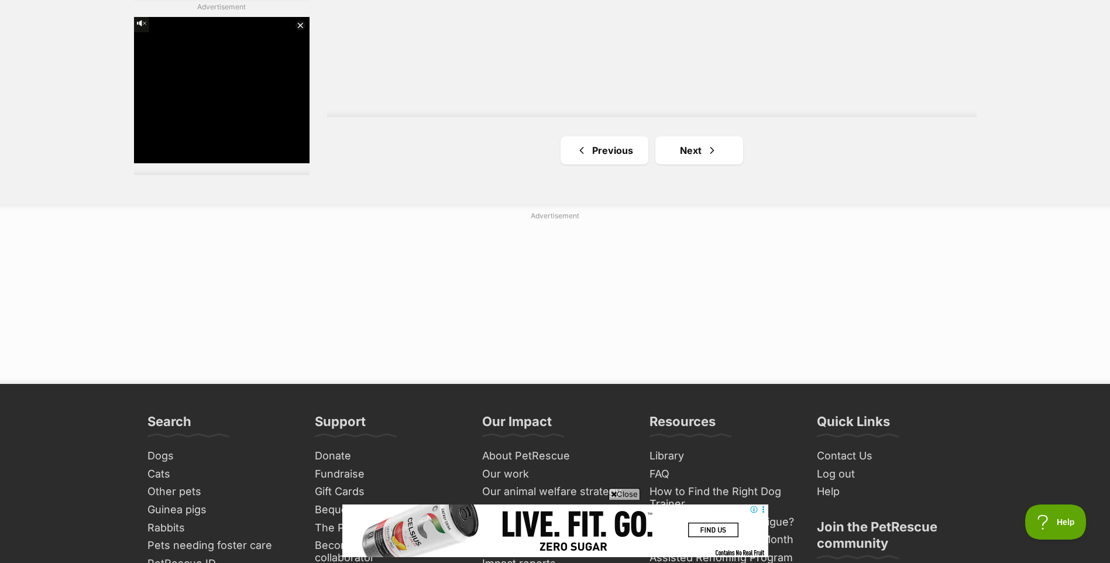
scroll to position [2164, 0]
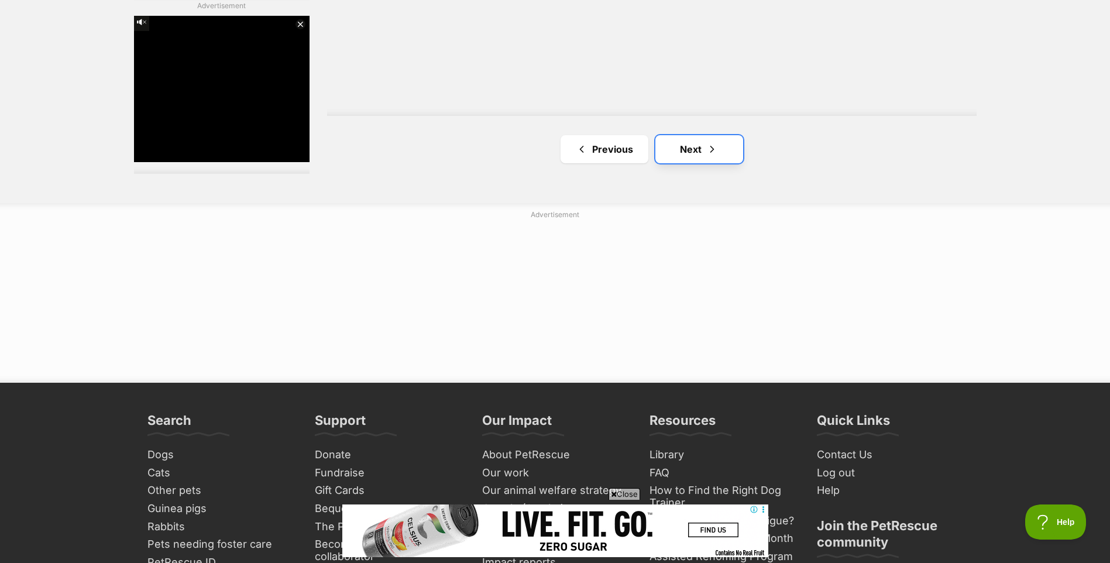
click at [692, 152] on link "Next" at bounding box center [699, 149] width 88 height 28
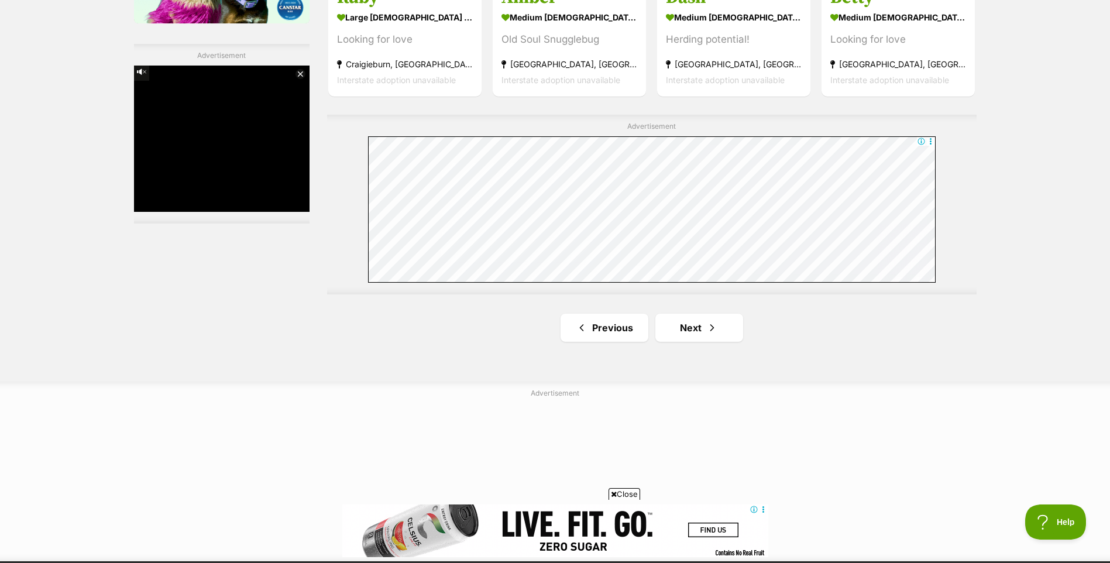
scroll to position [2047, 0]
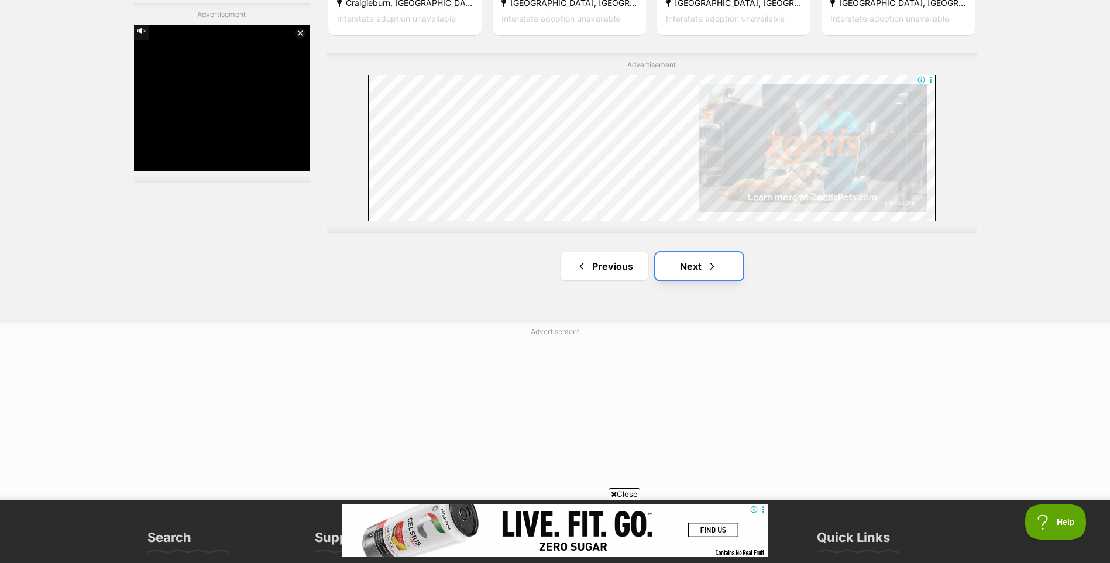
click at [725, 273] on link "Next" at bounding box center [699, 266] width 88 height 28
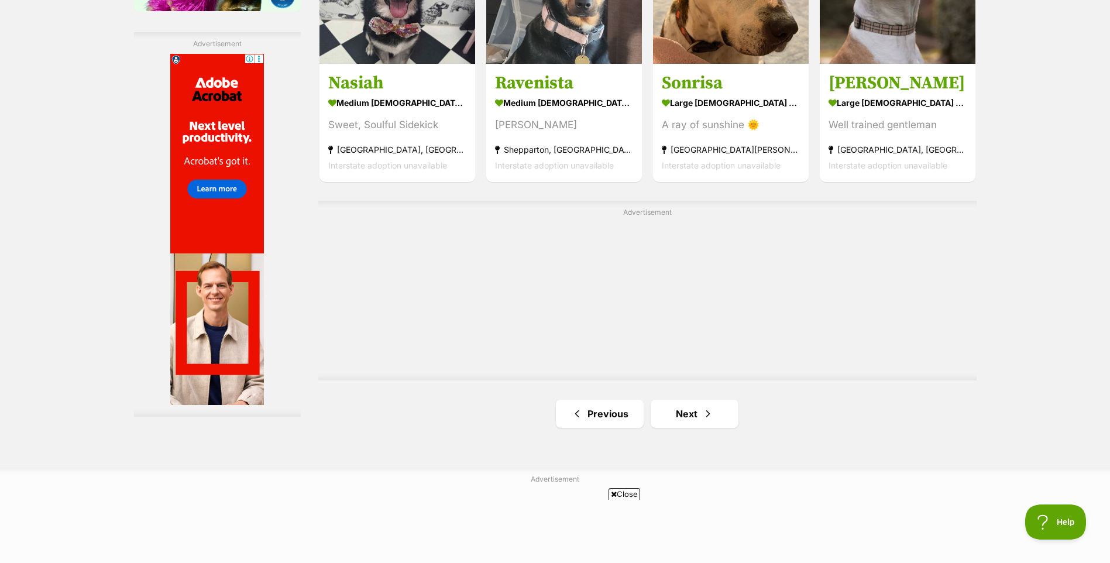
scroll to position [1989, 0]
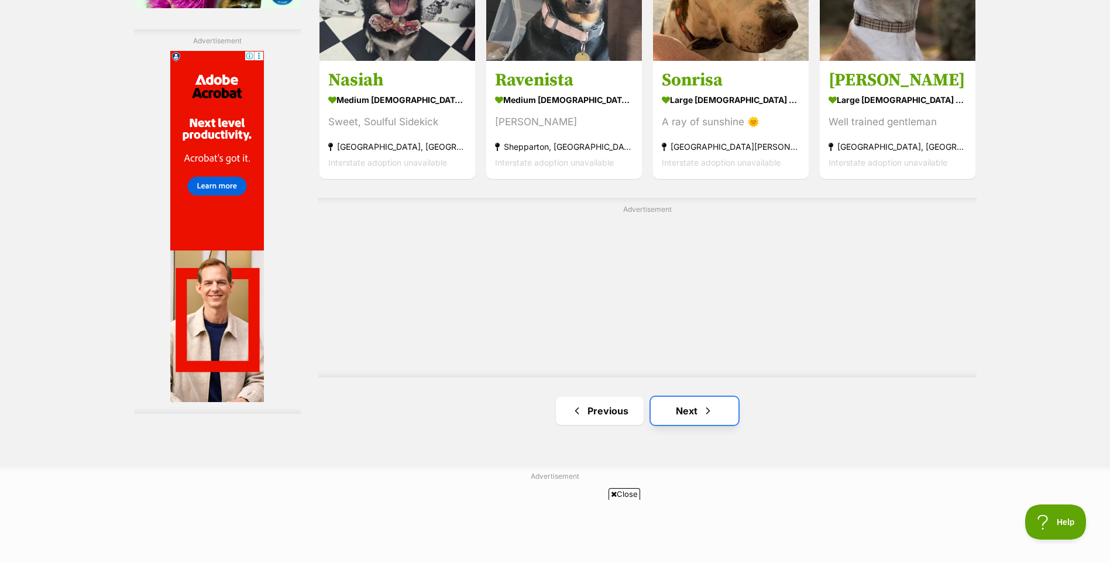
click at [717, 417] on link "Next" at bounding box center [694, 411] width 88 height 28
